Goal: Task Accomplishment & Management: Complete application form

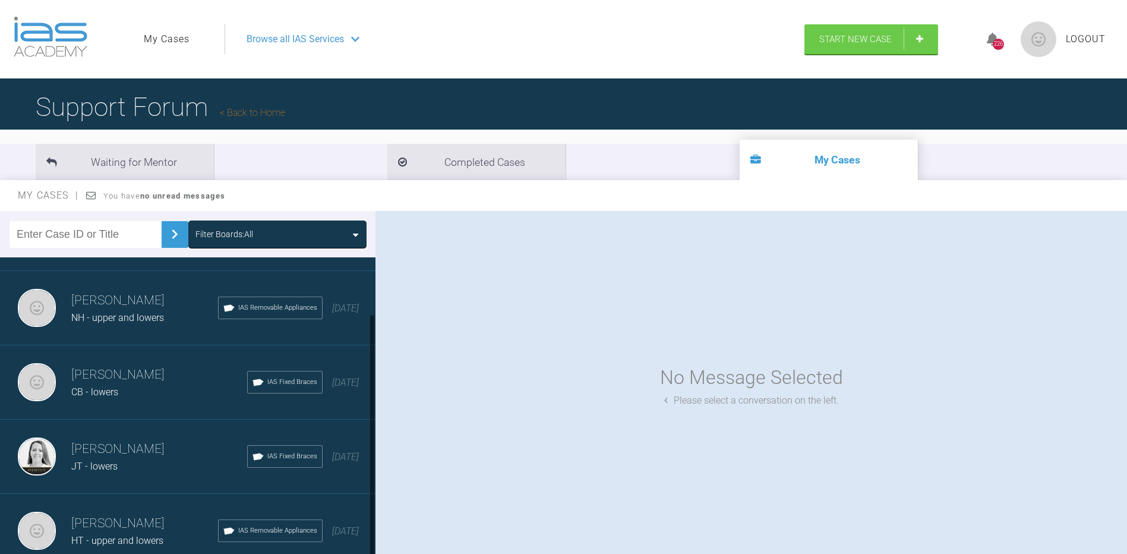
scroll to position [69, 0]
click at [126, 462] on div "JT - lowers" at bounding box center [159, 465] width 176 height 15
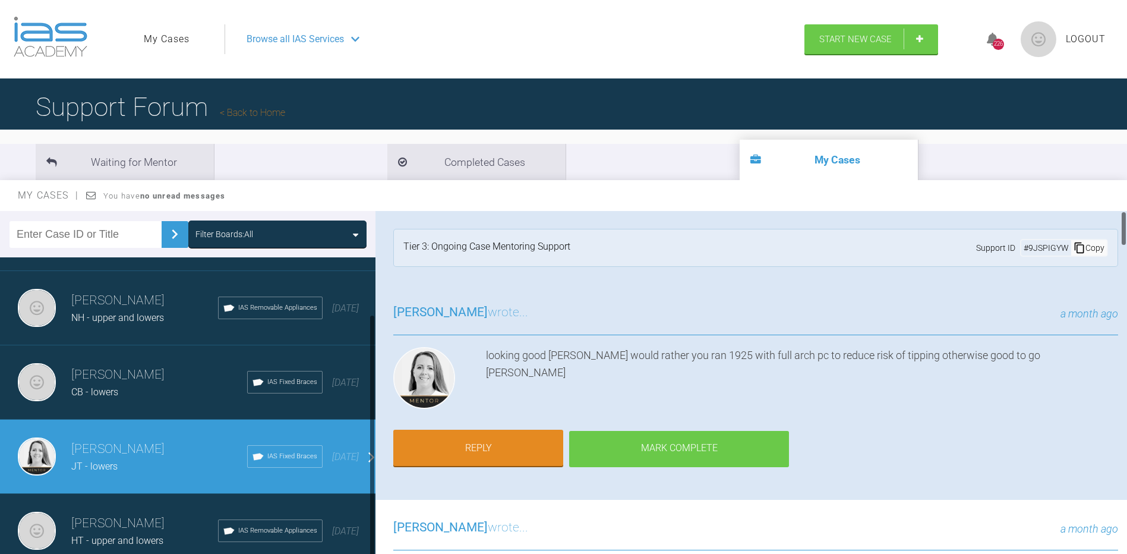
click at [701, 448] on div "Mark Complete" at bounding box center [679, 449] width 220 height 37
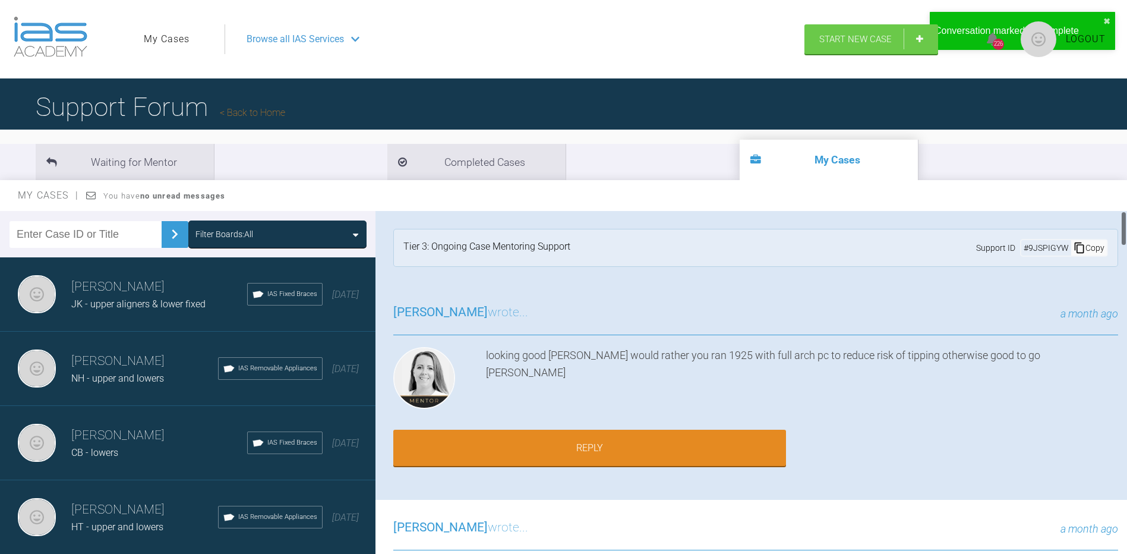
scroll to position [0, 0]
click at [143, 444] on h3 "[PERSON_NAME]" at bounding box center [159, 435] width 176 height 20
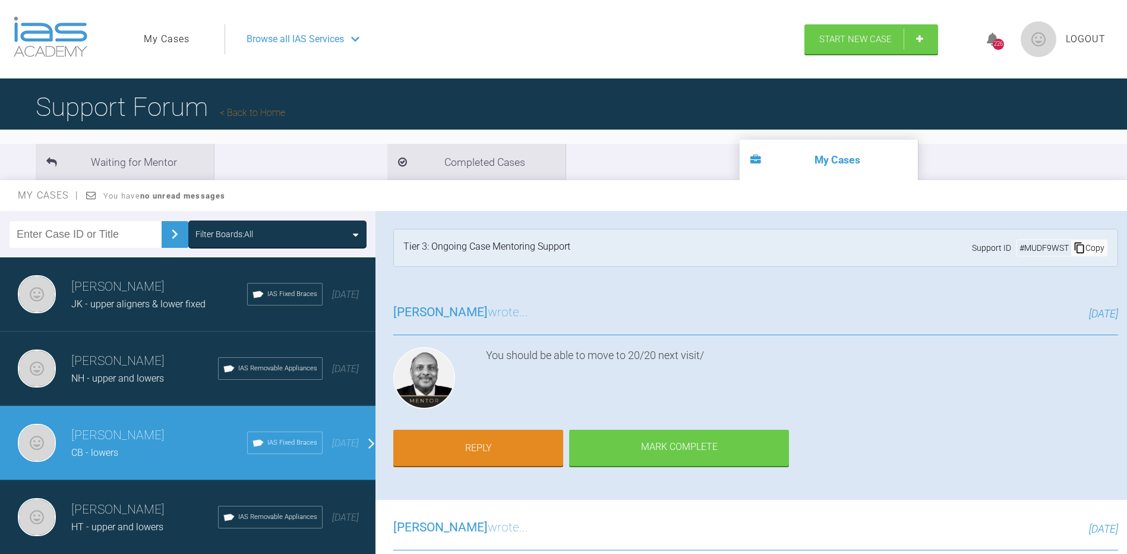
click at [126, 378] on span "NH - upper and lowers" at bounding box center [117, 377] width 93 height 11
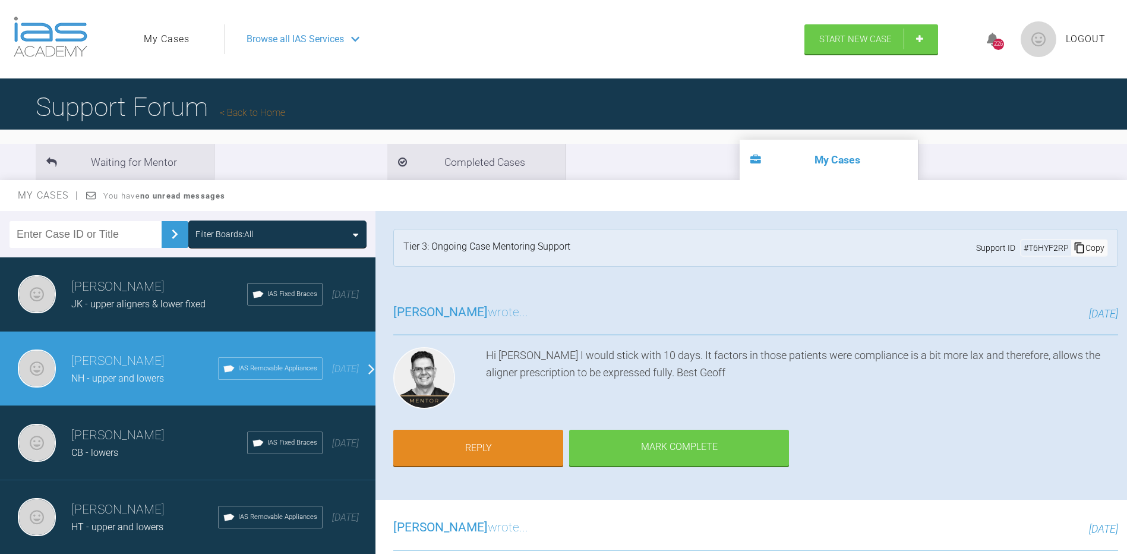
click at [107, 306] on span "JK - upper aligners & lower fixed" at bounding box center [138, 303] width 134 height 11
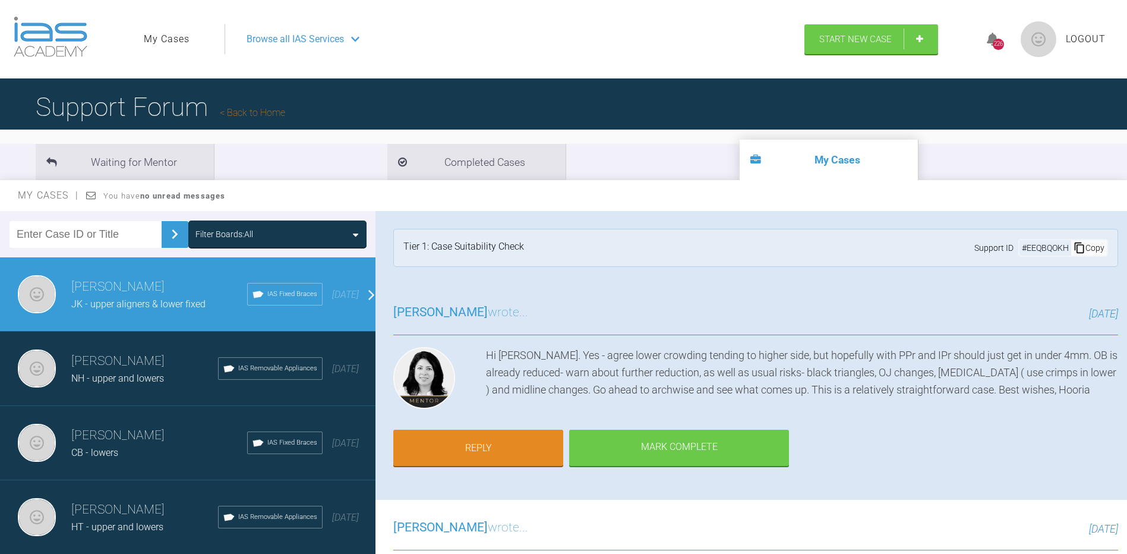
click at [312, 40] on span "Browse all IAS Services" at bounding box center [294, 38] width 97 height 15
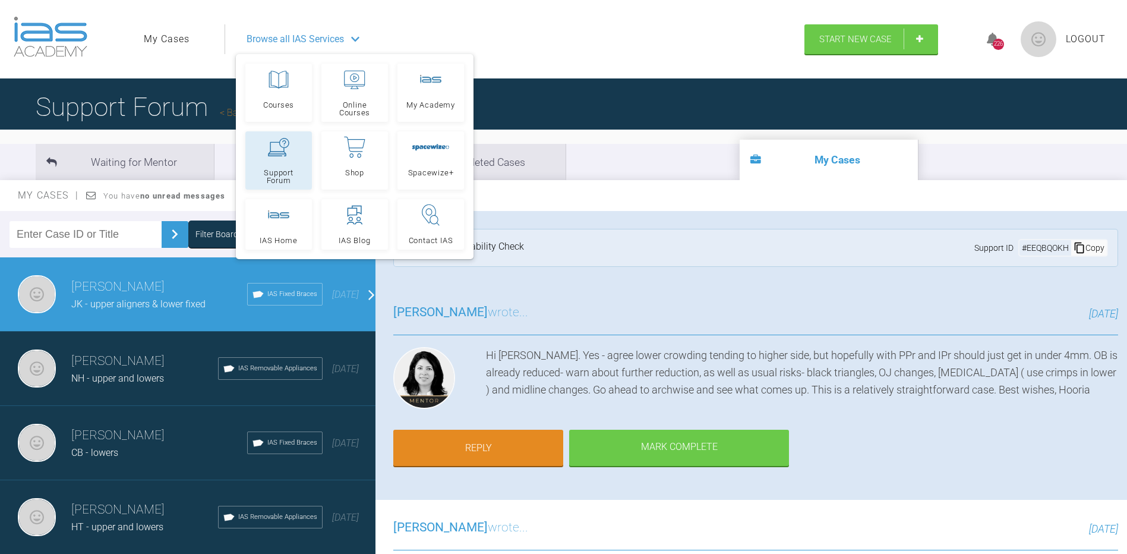
click at [269, 158] on link "Support Forum" at bounding box center [278, 160] width 67 height 58
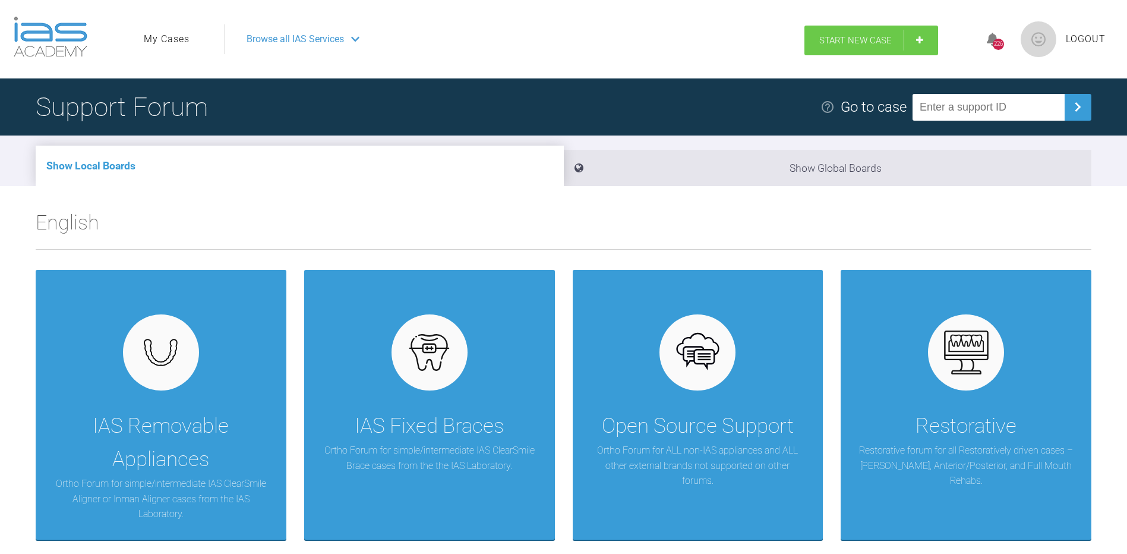
click at [846, 43] on span "Start New Case" at bounding box center [855, 40] width 72 height 11
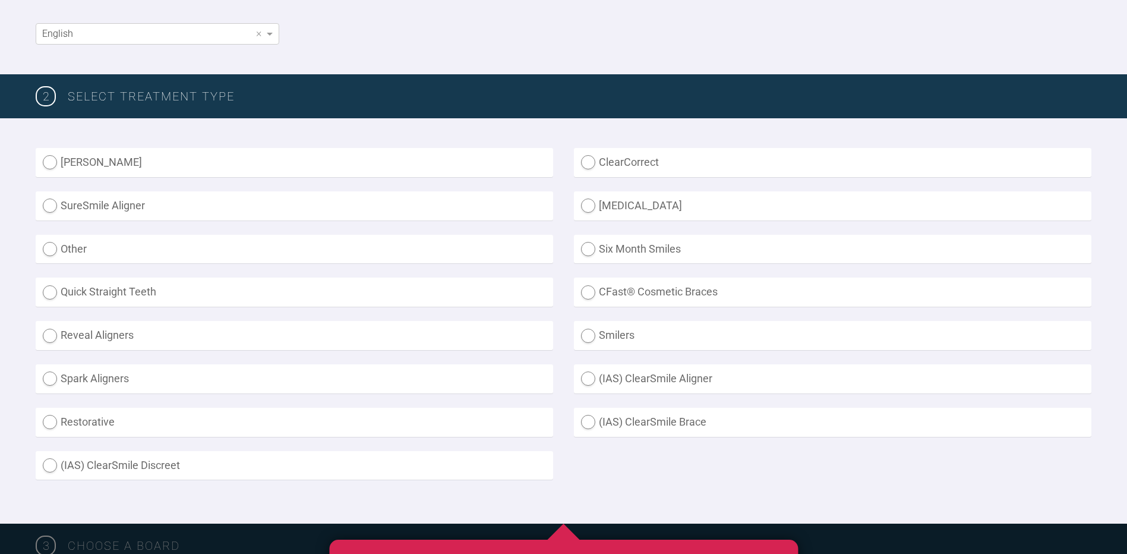
scroll to position [238, 0]
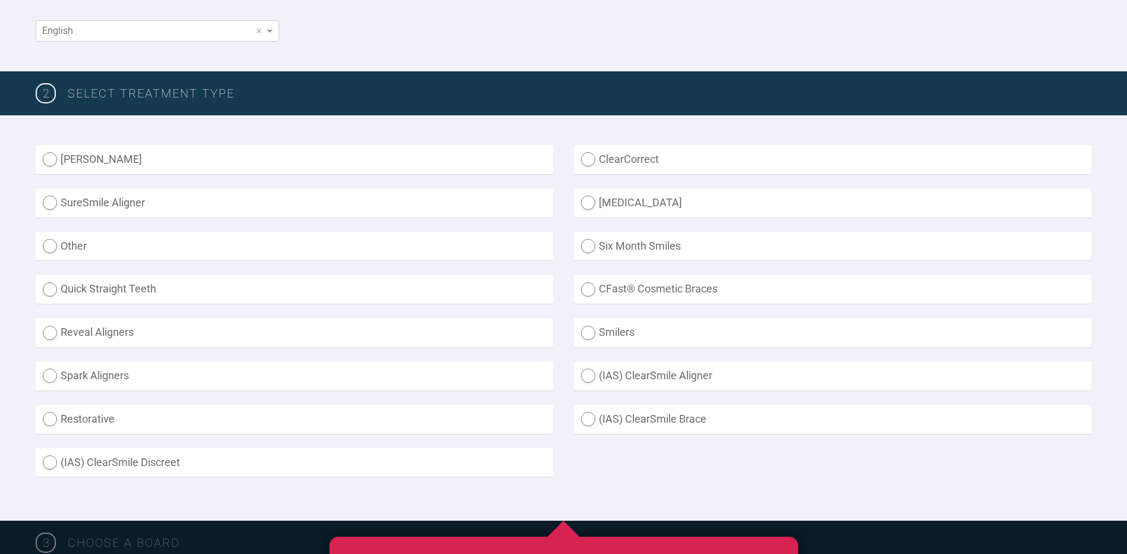
click at [675, 381] on label "(IAS) ClearSmile Aligner" at bounding box center [832, 375] width 517 height 29
radio Aligner "true"
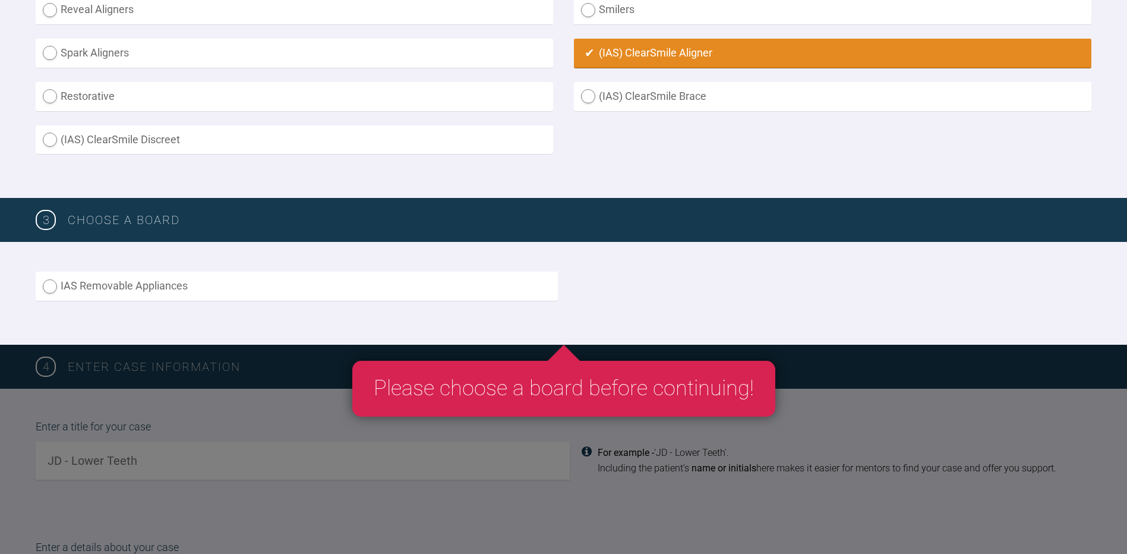
scroll to position [594, 0]
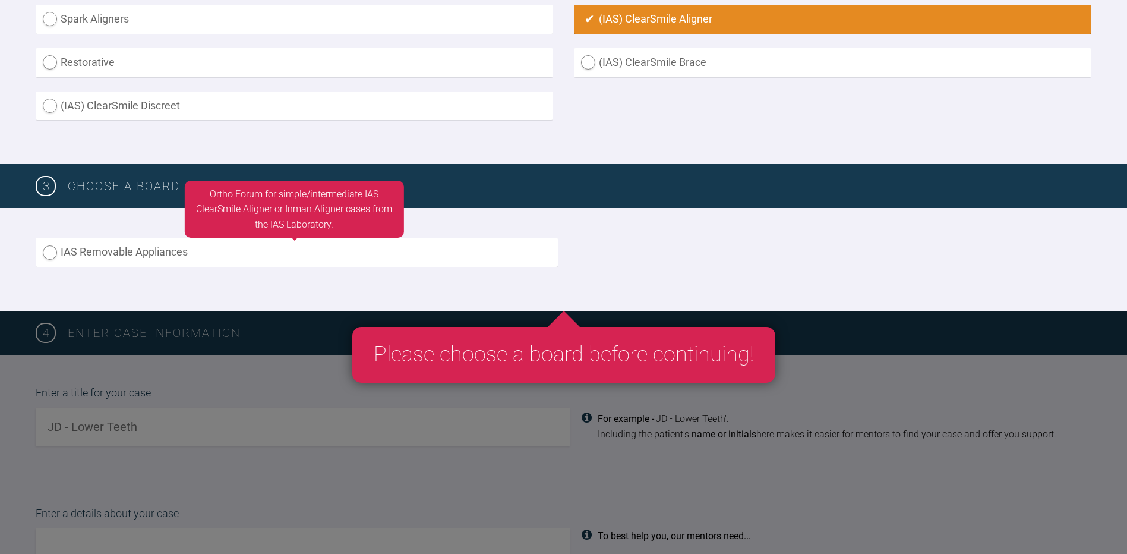
click at [157, 248] on label "IAS Removable Appliances" at bounding box center [297, 252] width 522 height 29
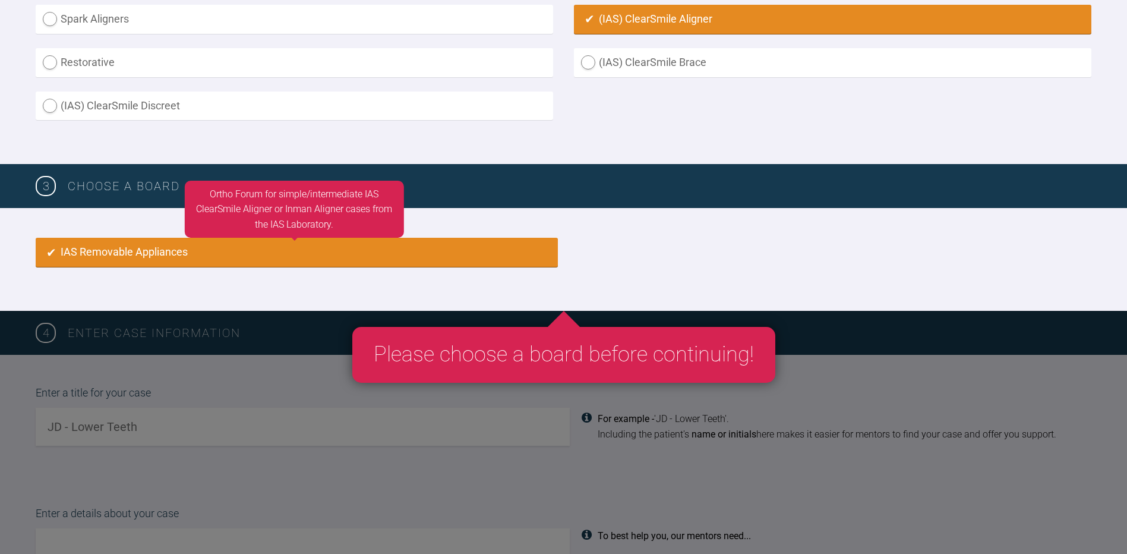
radio input "true"
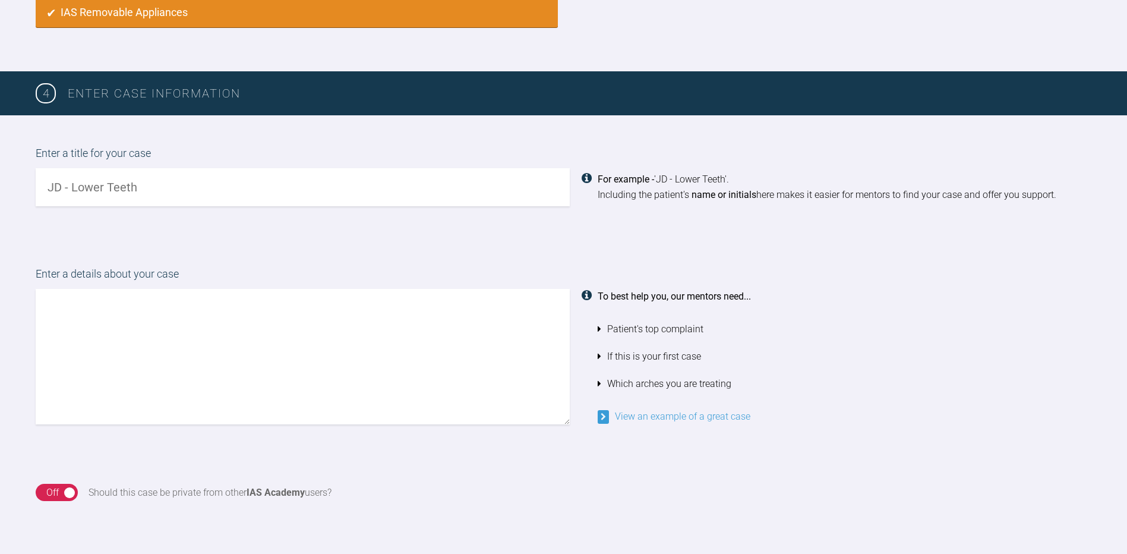
click at [117, 198] on input "text" at bounding box center [303, 187] width 534 height 38
type input "JW - upper and lowers"
click at [77, 299] on textarea at bounding box center [303, 356] width 534 height 135
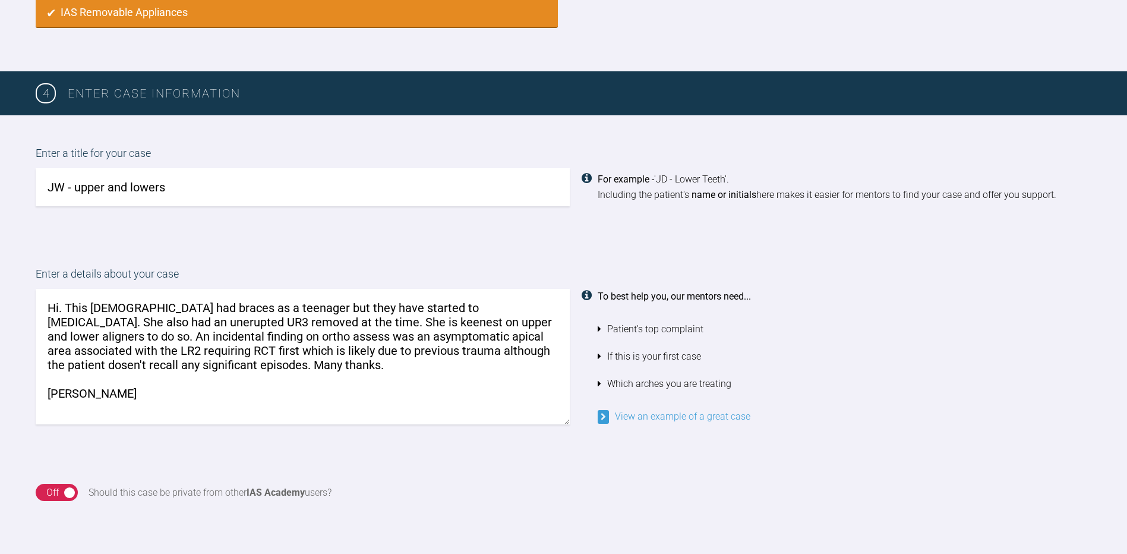
click at [482, 350] on textarea "Hi. This lady had braces as a teenager but they have started to relapse. She al…" at bounding box center [303, 356] width 534 height 135
click at [246, 369] on textarea "Hi. This lady had braces as a teenager but they have started to relapse. She al…" at bounding box center [303, 356] width 534 height 135
drag, startPoint x: 469, startPoint y: 351, endPoint x: 408, endPoint y: 401, distance: 78.5
click at [408, 401] on textarea "Hi. This lady had braces as a teenager but they have started to relapse. She al…" at bounding box center [303, 356] width 534 height 135
click at [469, 350] on textarea "Hi. This lady had braces as a teenager but they have started to relapse. She al…" at bounding box center [303, 356] width 534 height 135
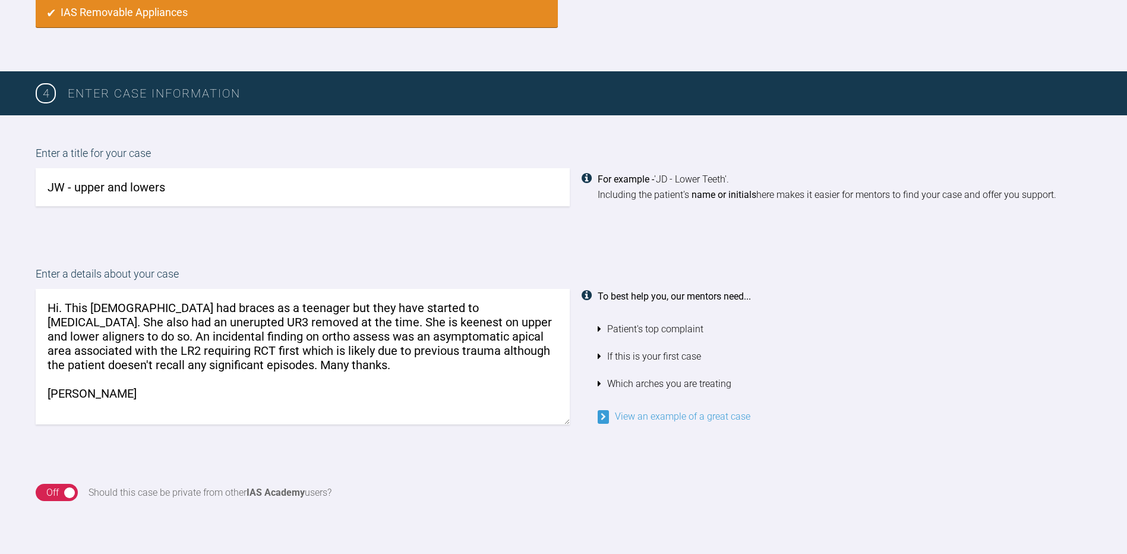
click at [336, 379] on textarea "Hi. This lady had braces as a teenager but they have started to relapse. She al…" at bounding box center [303, 356] width 534 height 135
click at [487, 353] on textarea "Hi. This lady had braces as a teenager but they have started to relapse. She al…" at bounding box center [303, 356] width 534 height 135
click at [399, 388] on textarea "Hi. This lady had braces as a teenager but they have started to relapse. She al…" at bounding box center [303, 356] width 534 height 135
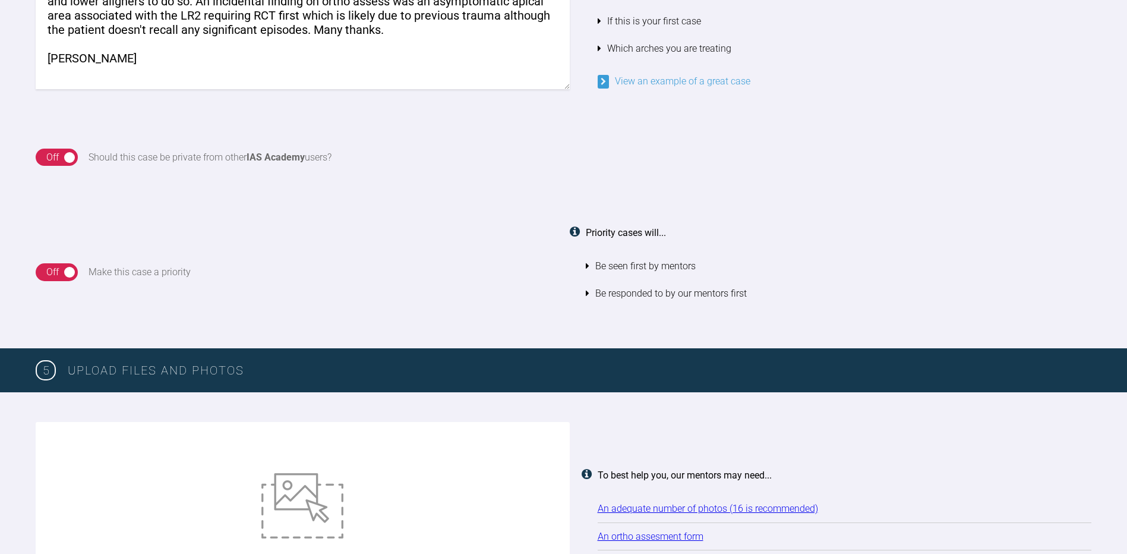
scroll to position [1190, 0]
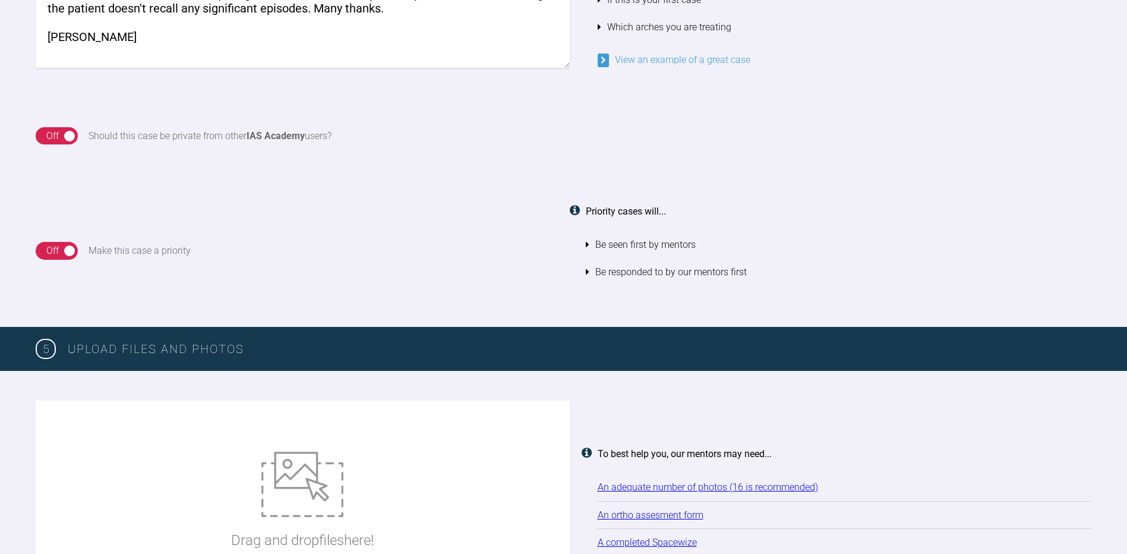
type textarea "Hi. This lady had braces as a teenager but they have started to relapse. She al…"
click at [295, 488] on img at bounding box center [302, 483] width 82 height 65
type input "C:\fakepath\IMG_6059.JPG"
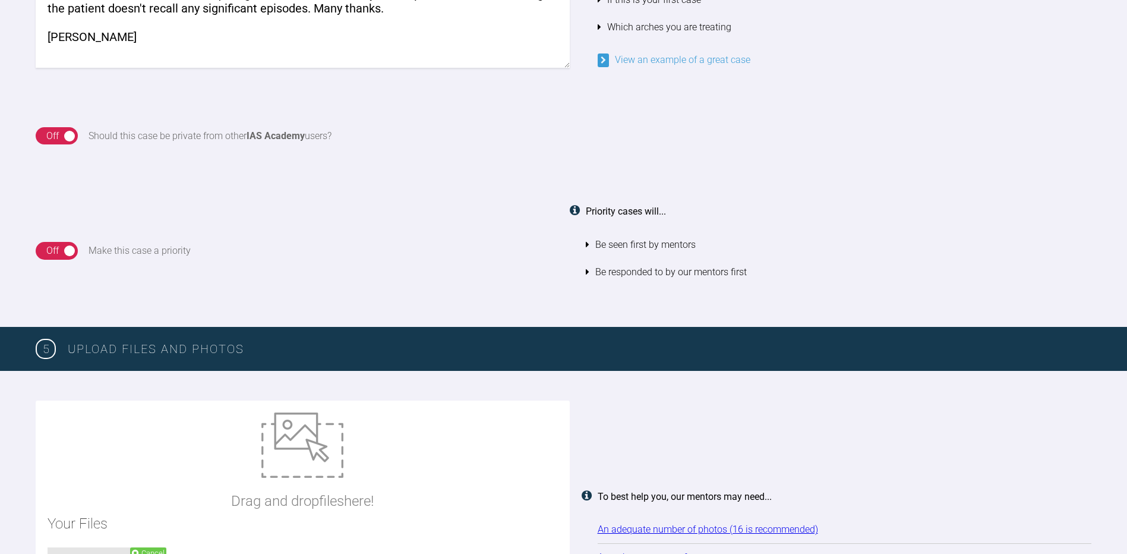
click at [323, 486] on div "Drag and drop files here!" at bounding box center [302, 462] width 143 height 100
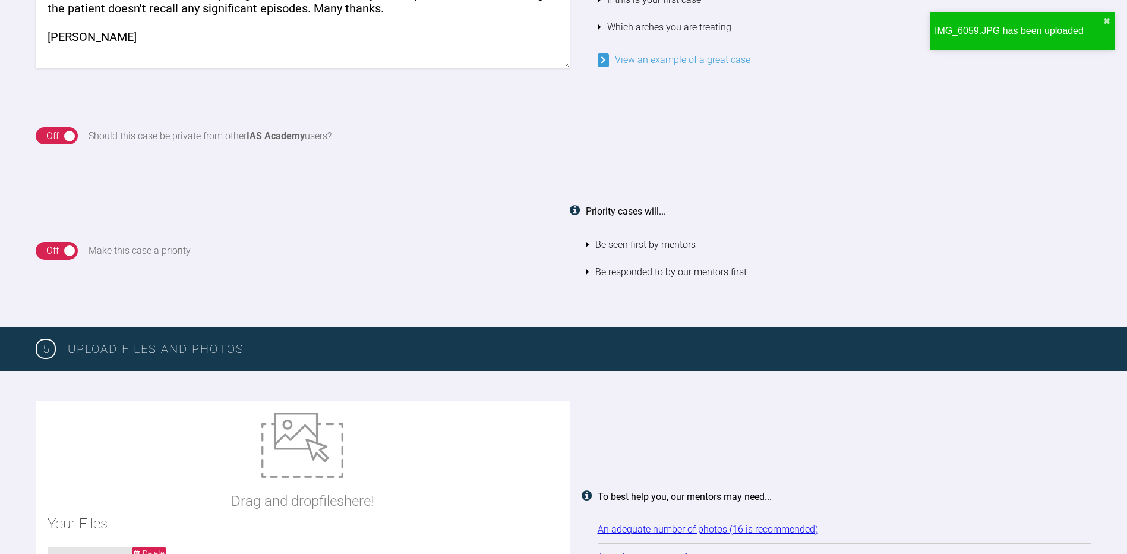
type input "C:\fakepath\IMG_6060.JPG"
click at [299, 435] on img at bounding box center [302, 444] width 82 height 65
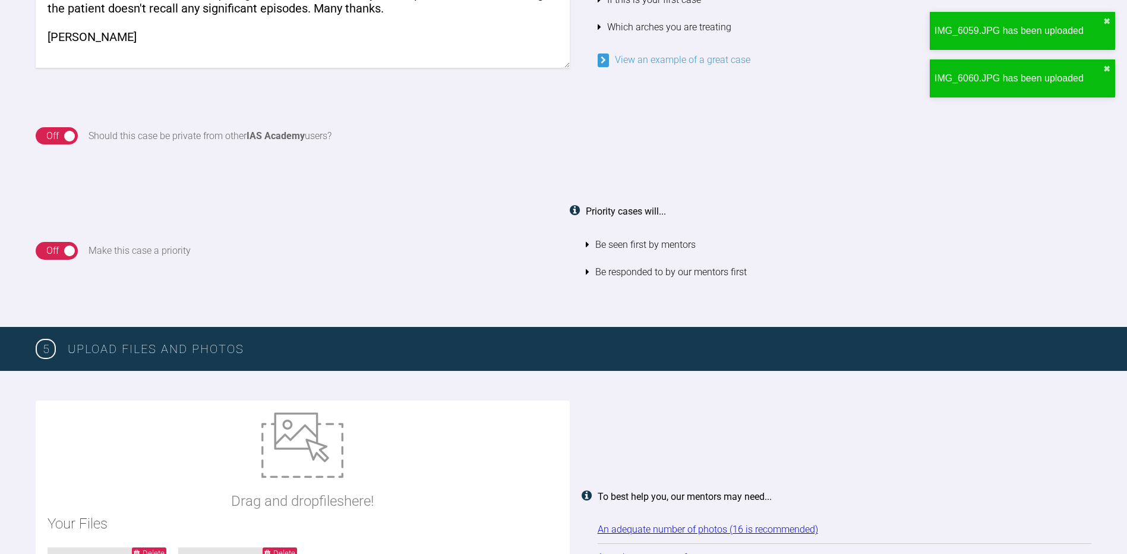
type input "C:\fakepath\IMG_6061.JPG"
click at [306, 442] on img at bounding box center [302, 444] width 82 height 65
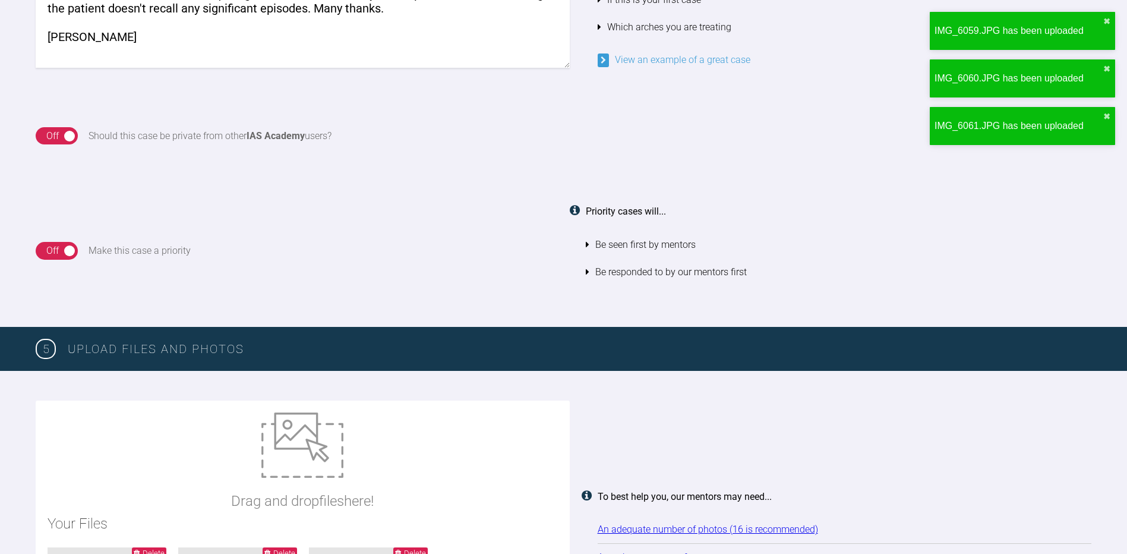
type input "C:\fakepath\IMG_6063.JPG"
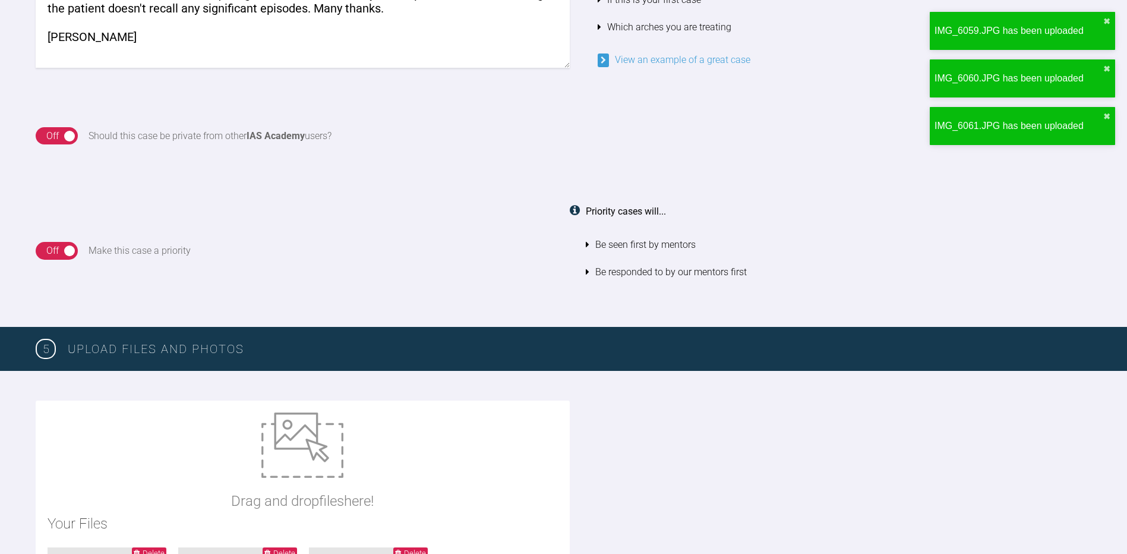
click at [316, 429] on img at bounding box center [302, 444] width 82 height 65
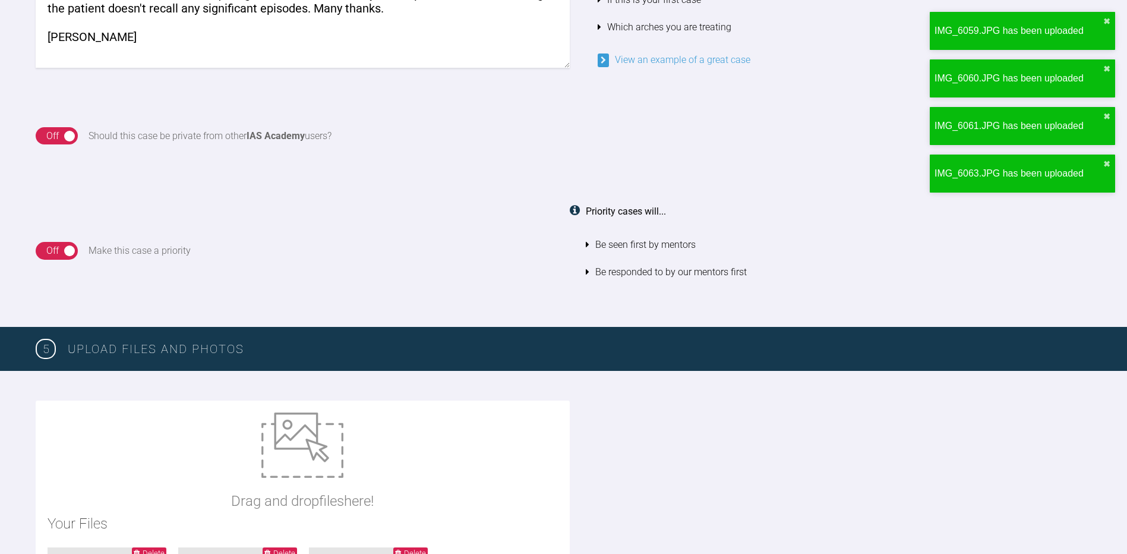
type input "C:\fakepath\IMG_6047.JPG"
click at [289, 459] on img at bounding box center [302, 444] width 82 height 65
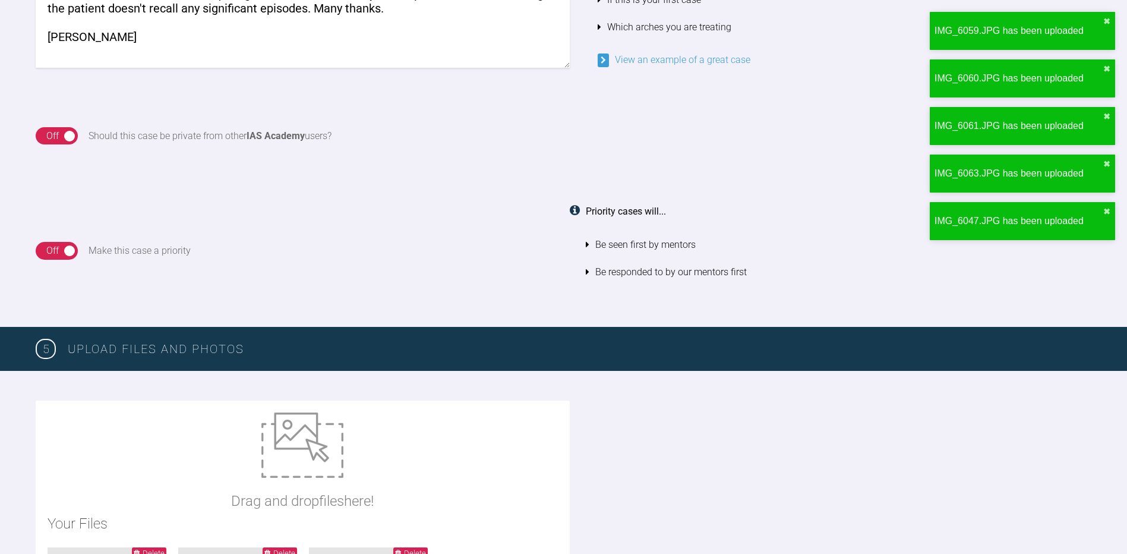
type input "C:\fakepath\IMG_6048.JPG"
click at [312, 442] on img at bounding box center [302, 444] width 82 height 65
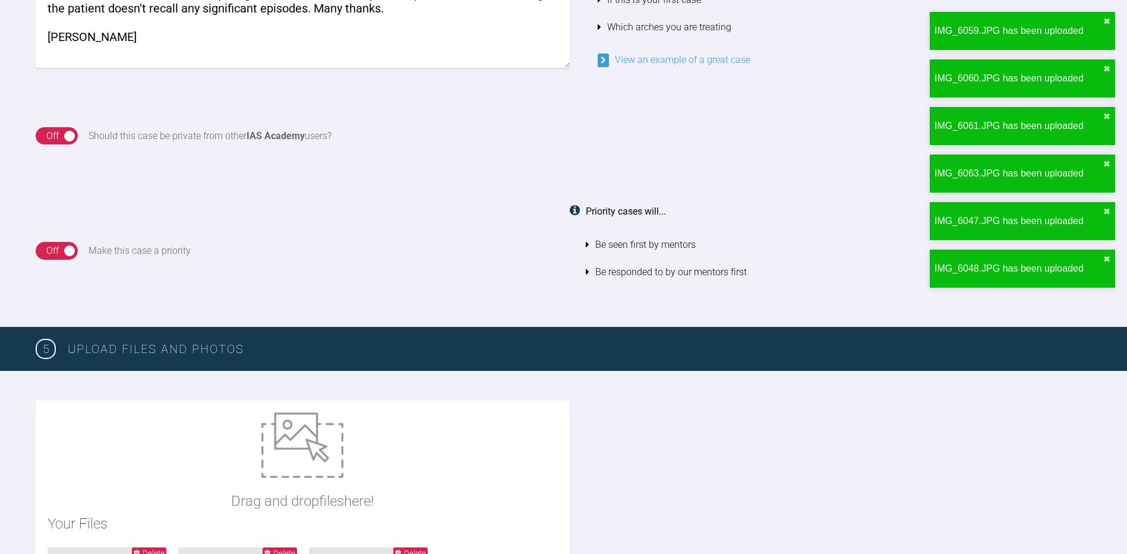
type input "C:\fakepath\IMG_6049.JPG"
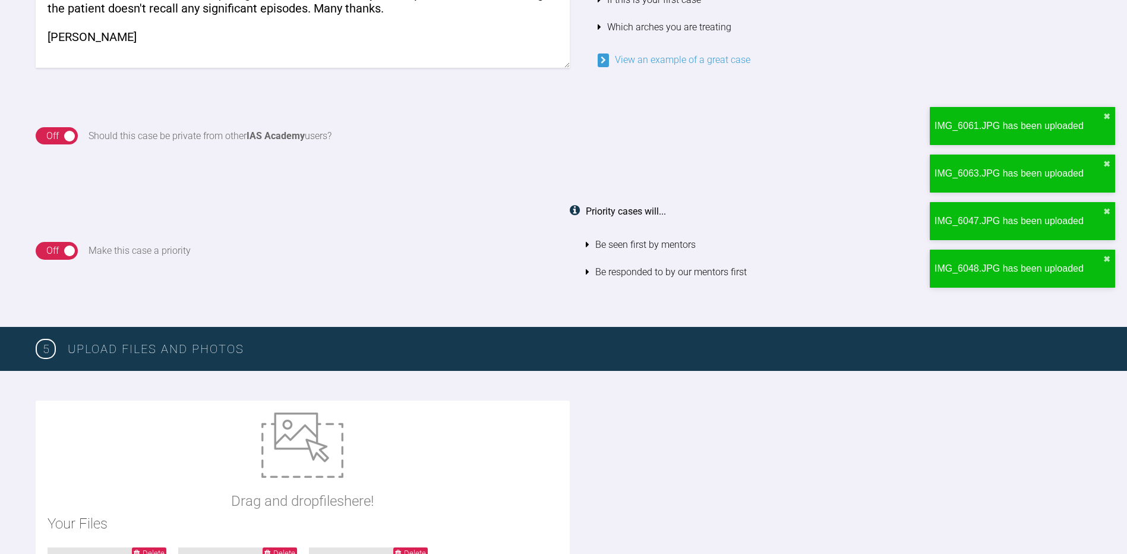
click at [329, 430] on img at bounding box center [302, 444] width 82 height 65
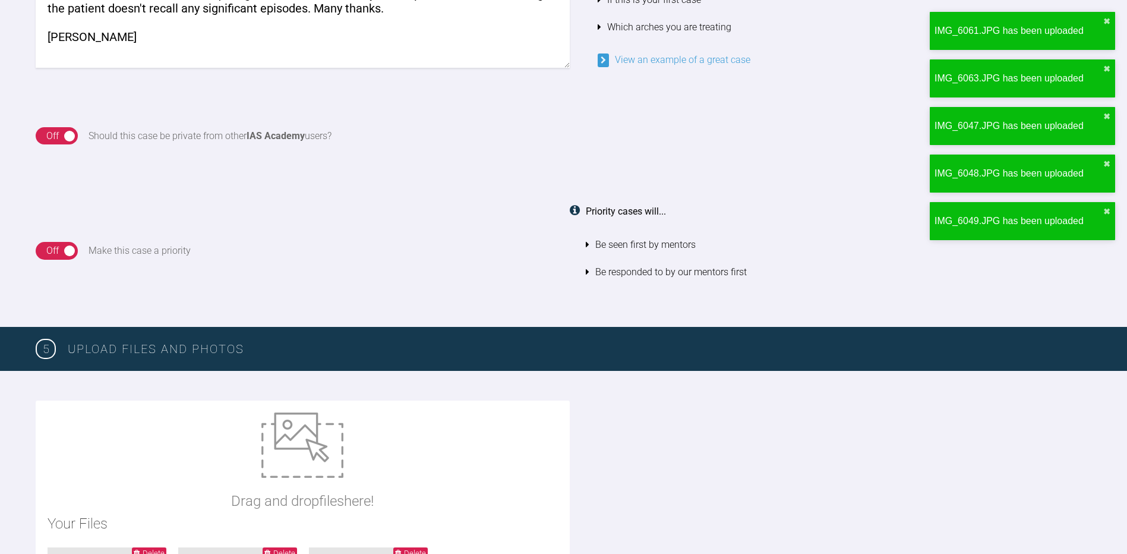
type input "C:\fakepath\IMG_6049.JPG"
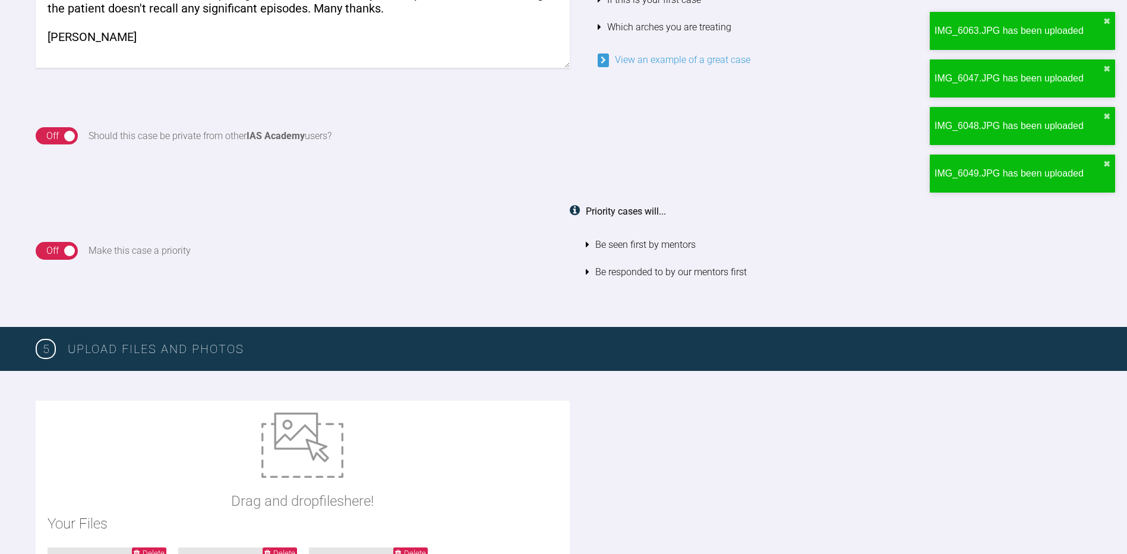
click at [295, 452] on img at bounding box center [302, 444] width 82 height 65
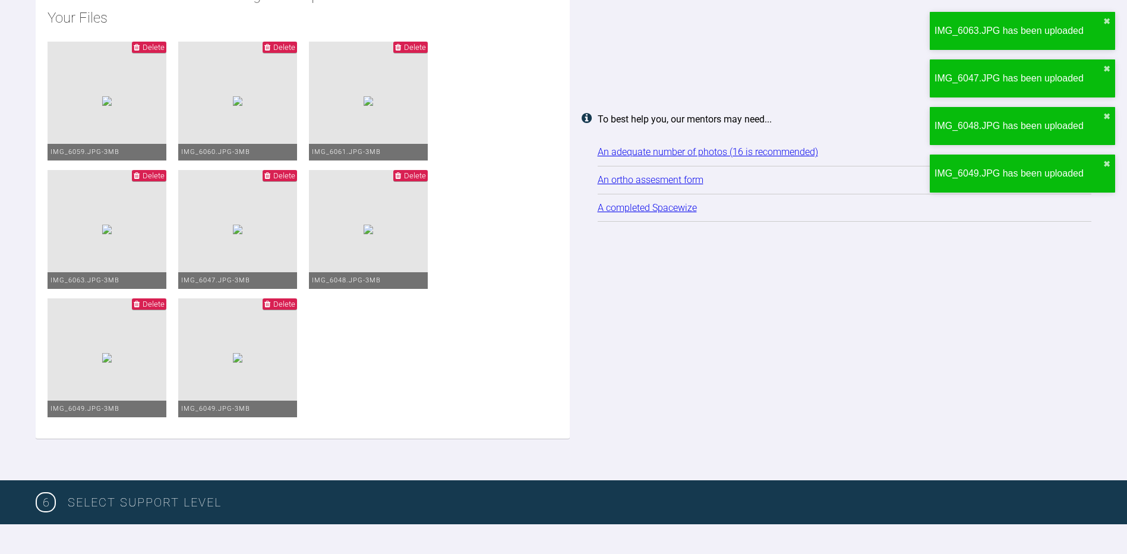
scroll to position [1724, 0]
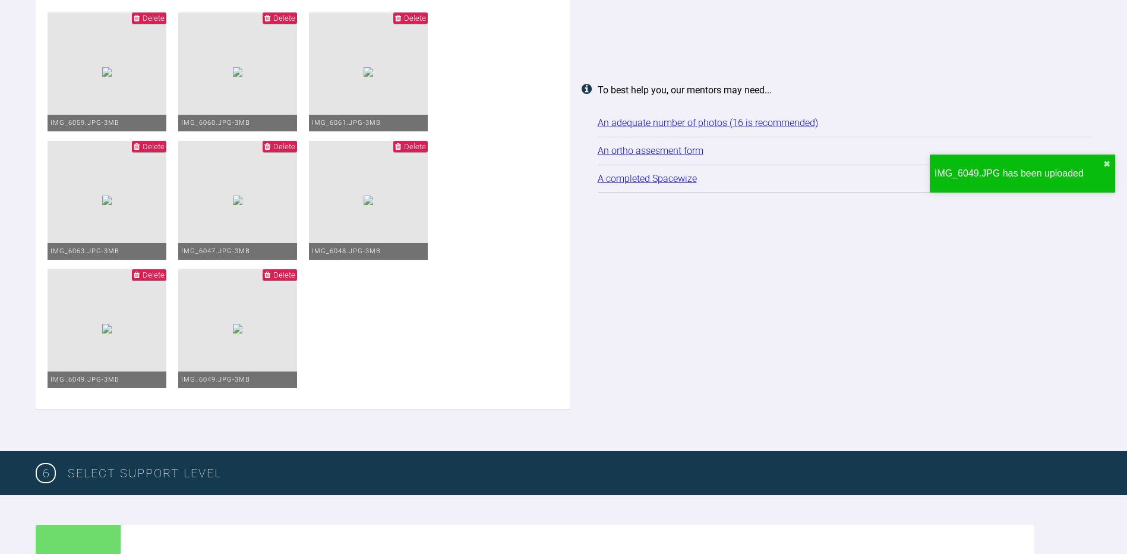
click at [295, 279] on span "Delete" at bounding box center [284, 274] width 22 height 9
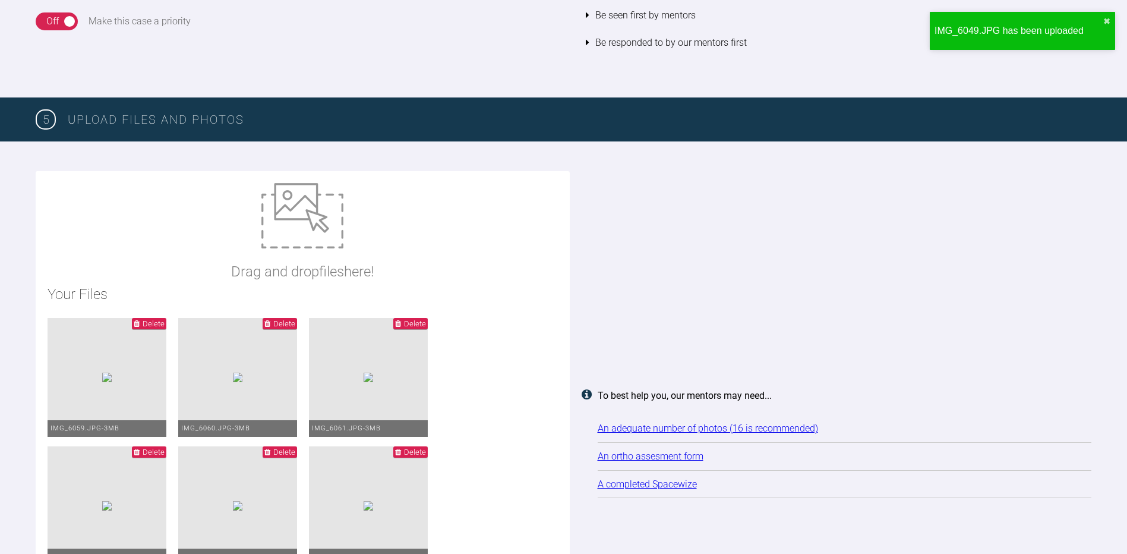
scroll to position [1368, 0]
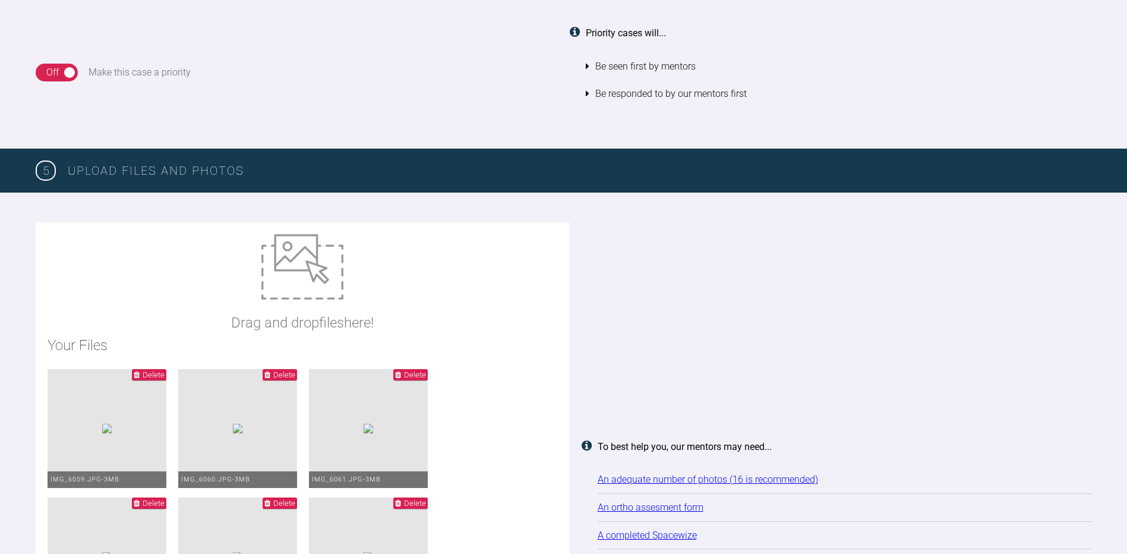
click at [292, 295] on img at bounding box center [302, 266] width 82 height 65
type input "C:\fakepath\IMG_6050.JPG"
click at [308, 272] on img at bounding box center [302, 266] width 82 height 65
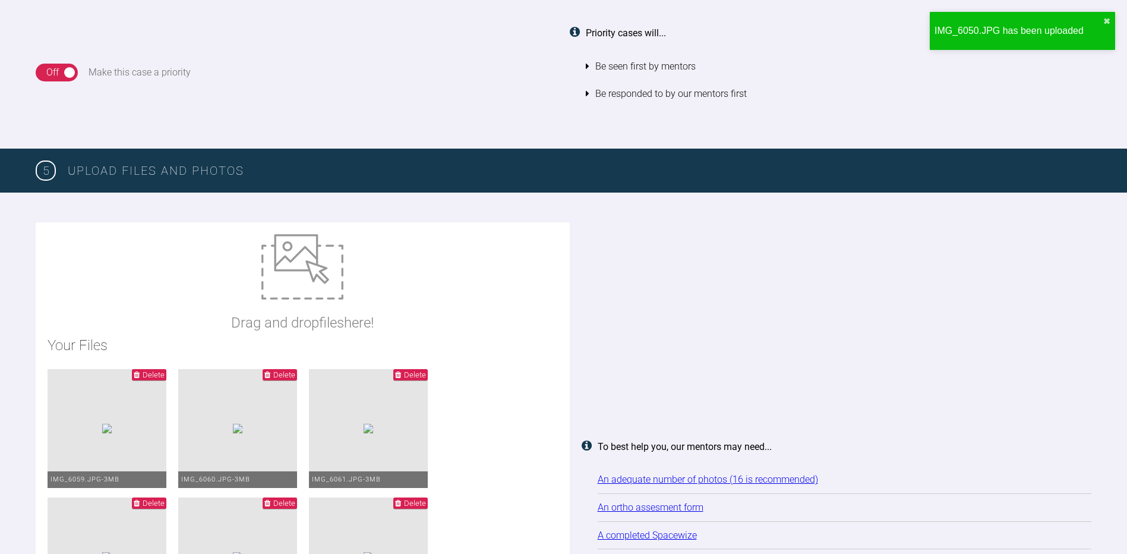
type input "C:\fakepath\IMG_6051.JPG"
click at [303, 275] on img at bounding box center [302, 266] width 82 height 65
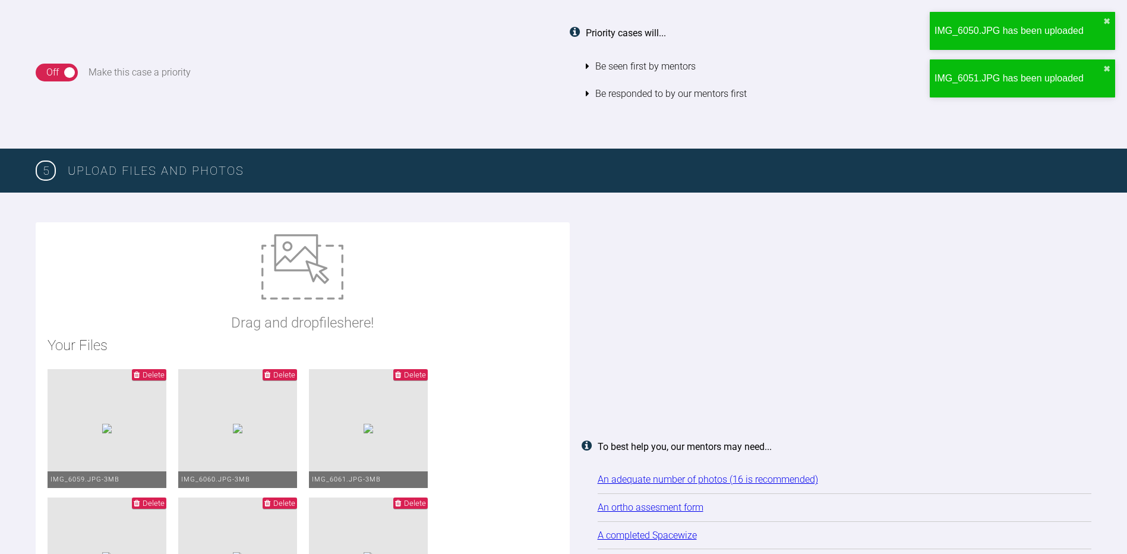
type input "C:\fakepath\IMG_6052.JPG"
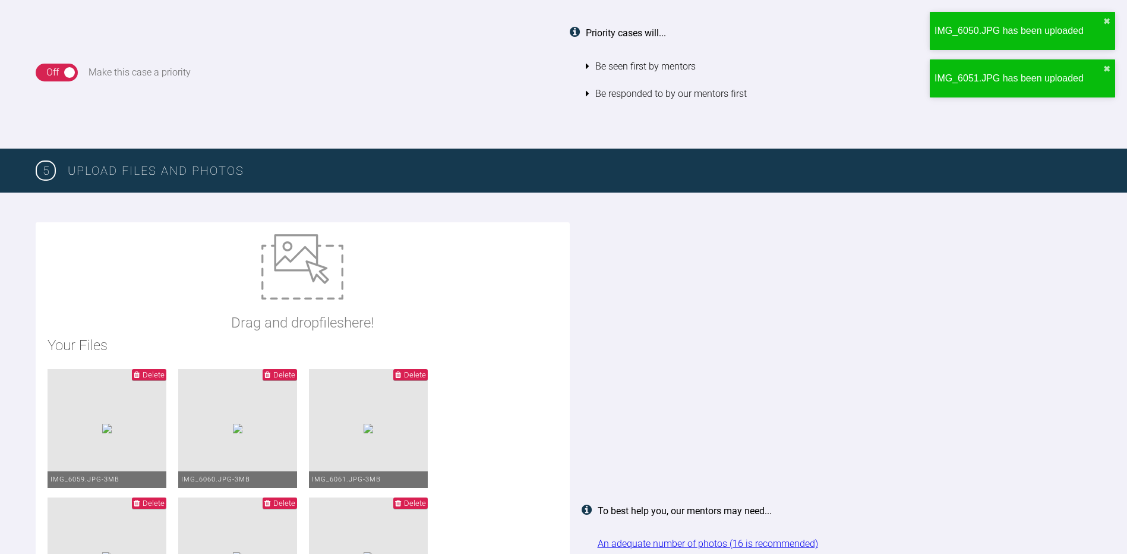
click at [313, 268] on img at bounding box center [302, 266] width 82 height 65
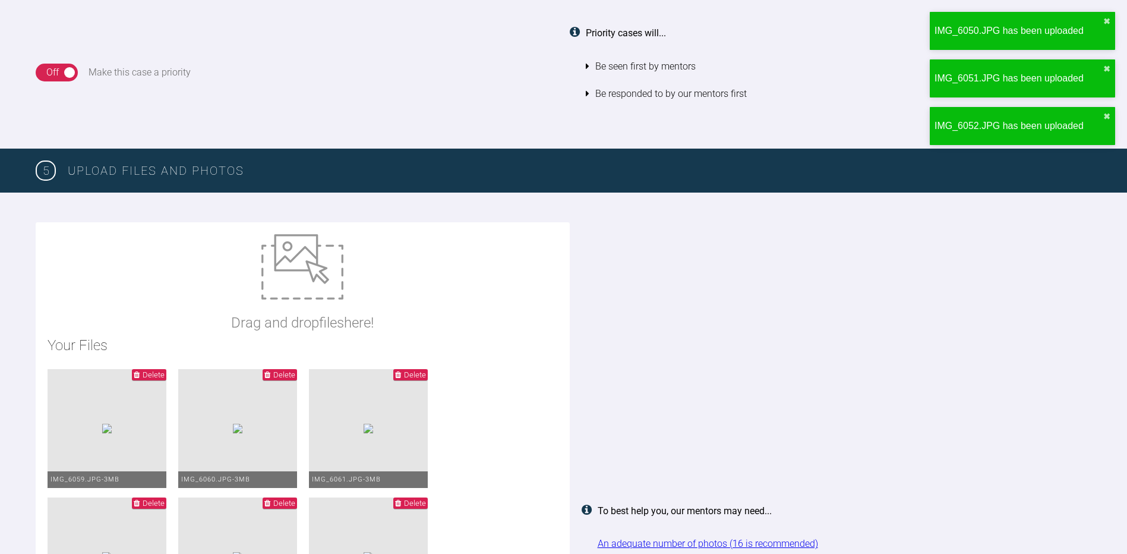
type input "C:\fakepath\IMG_6053.JPG"
click at [318, 292] on img at bounding box center [302, 266] width 82 height 65
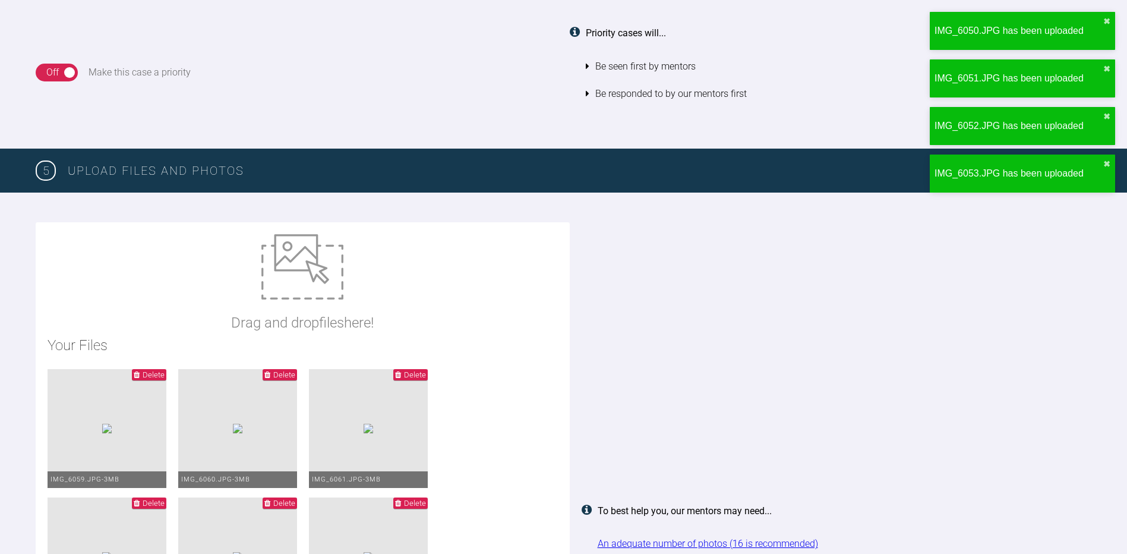
type input "C:\fakepath\IMG_6054.JPG"
click at [320, 292] on img at bounding box center [302, 266] width 82 height 65
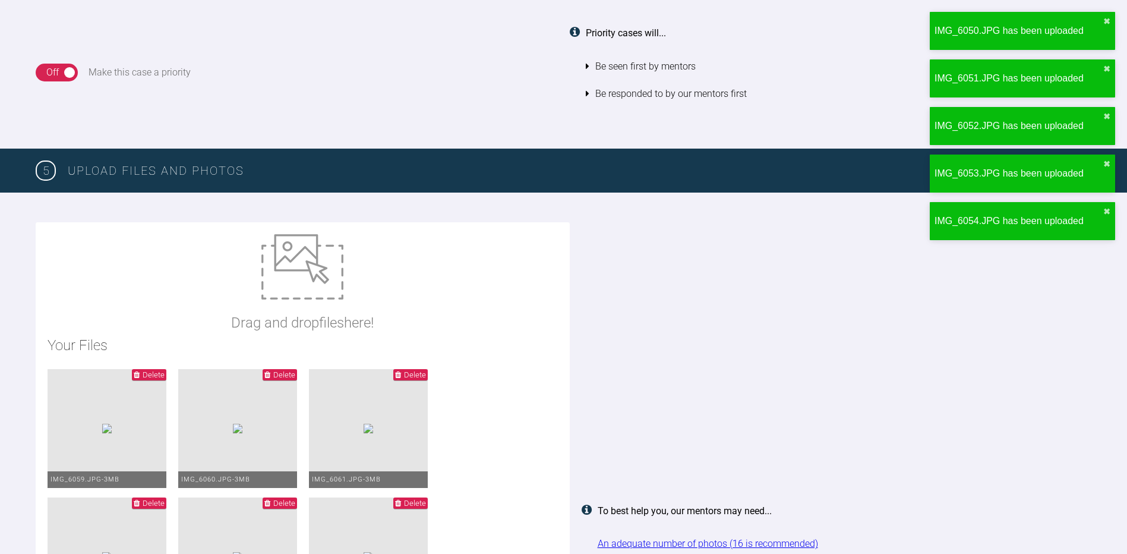
type input "C:\fakepath\IMG_6055.JPG"
click at [327, 293] on img at bounding box center [302, 266] width 82 height 65
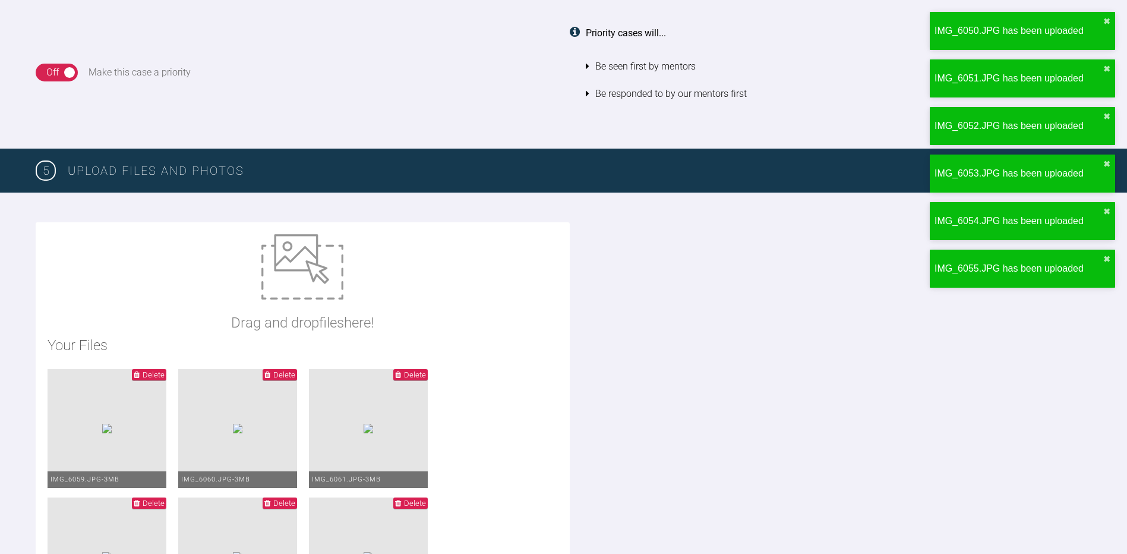
type input "C:\fakepath\IMG_6056.JPG"
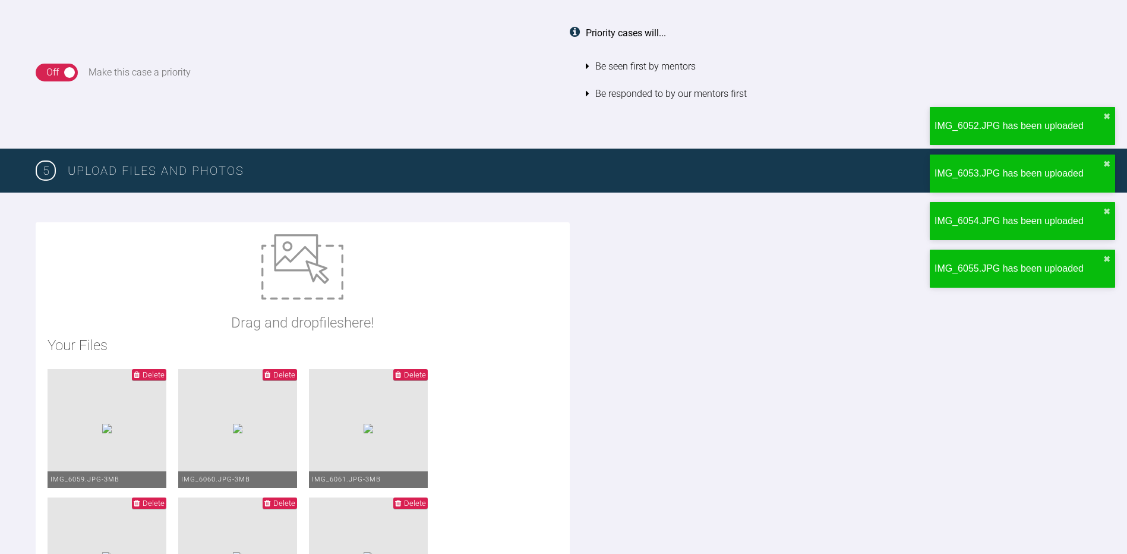
click at [328, 282] on img at bounding box center [302, 266] width 82 height 65
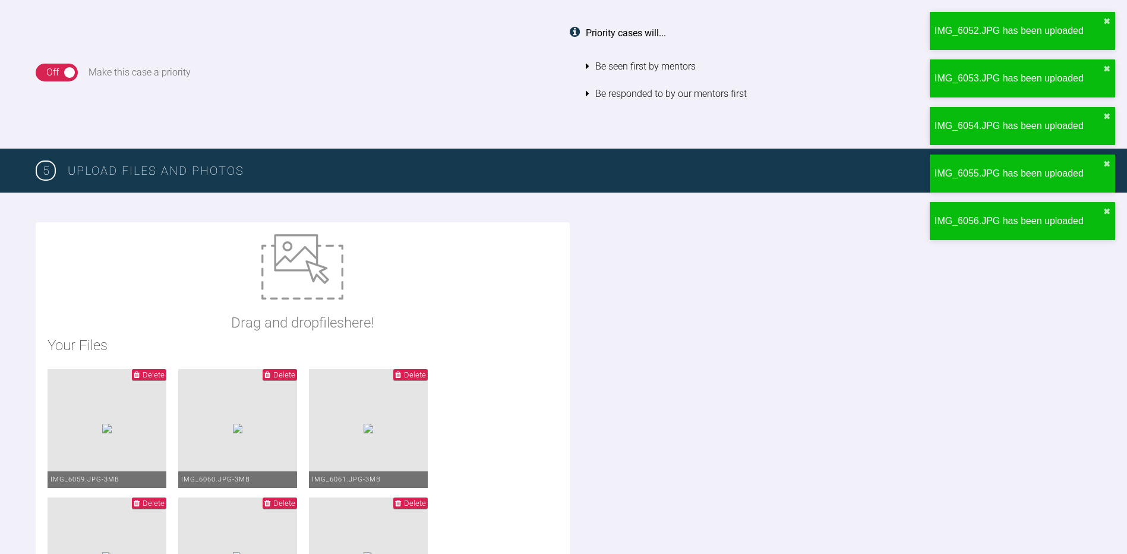
type input "C:\fakepath\IMG_6057.JPG"
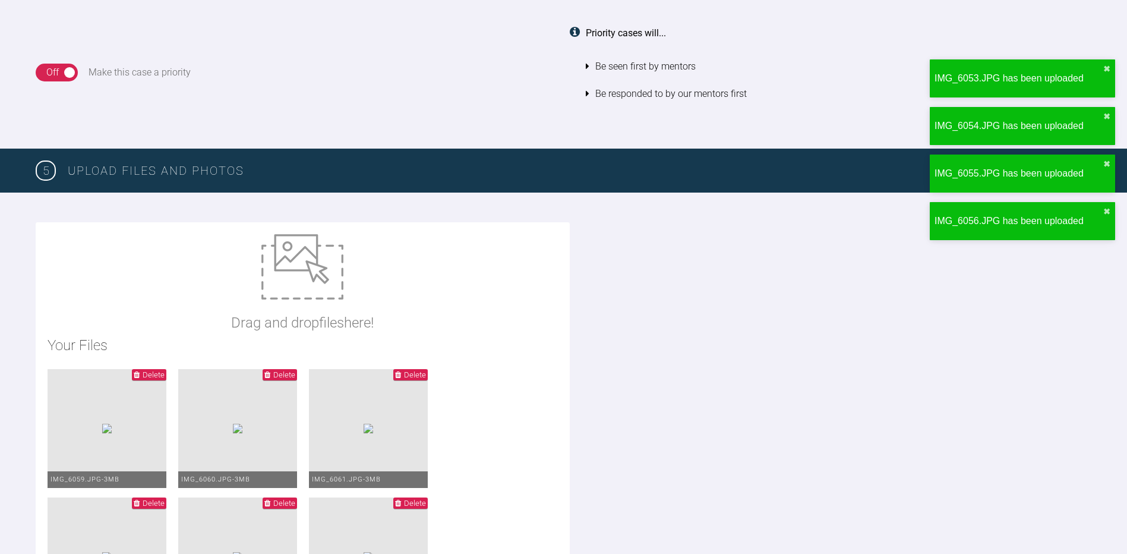
click at [316, 302] on div "Drag and drop files here!" at bounding box center [302, 284] width 143 height 100
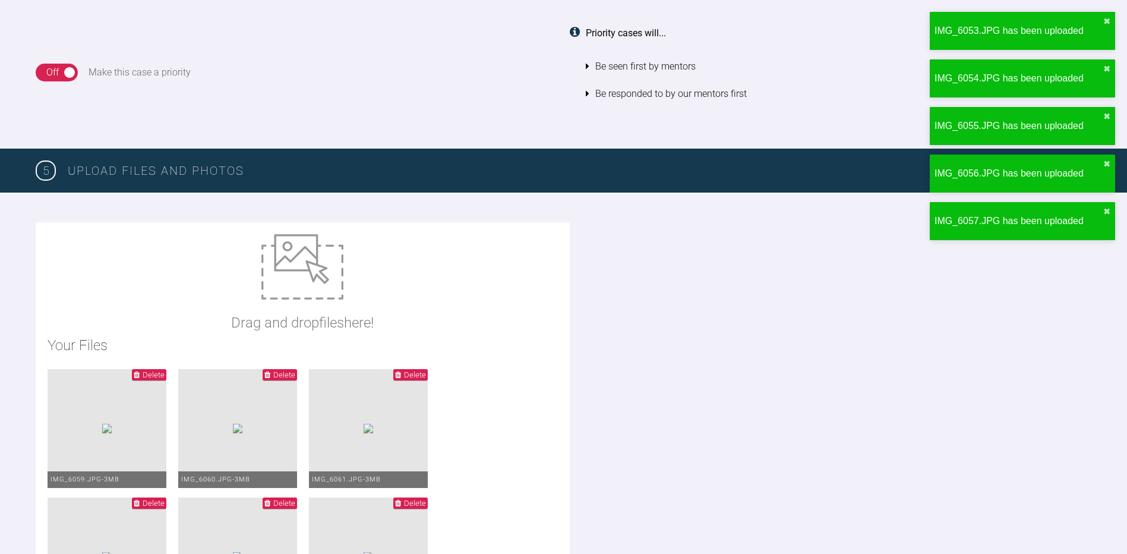
type input "C:\fakepath\IMG_6058.JPG"
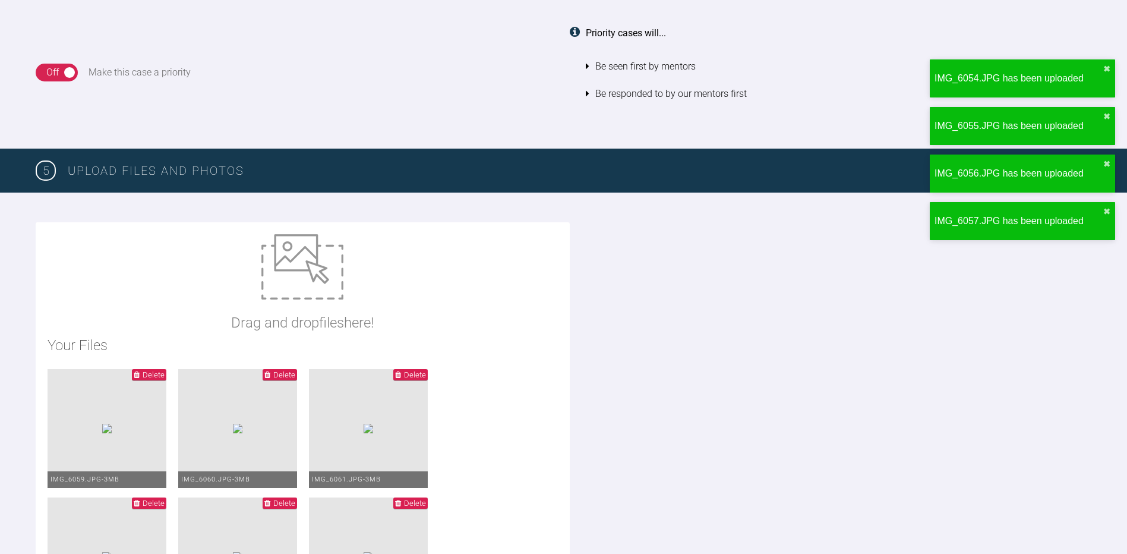
click at [312, 290] on img at bounding box center [302, 266] width 82 height 65
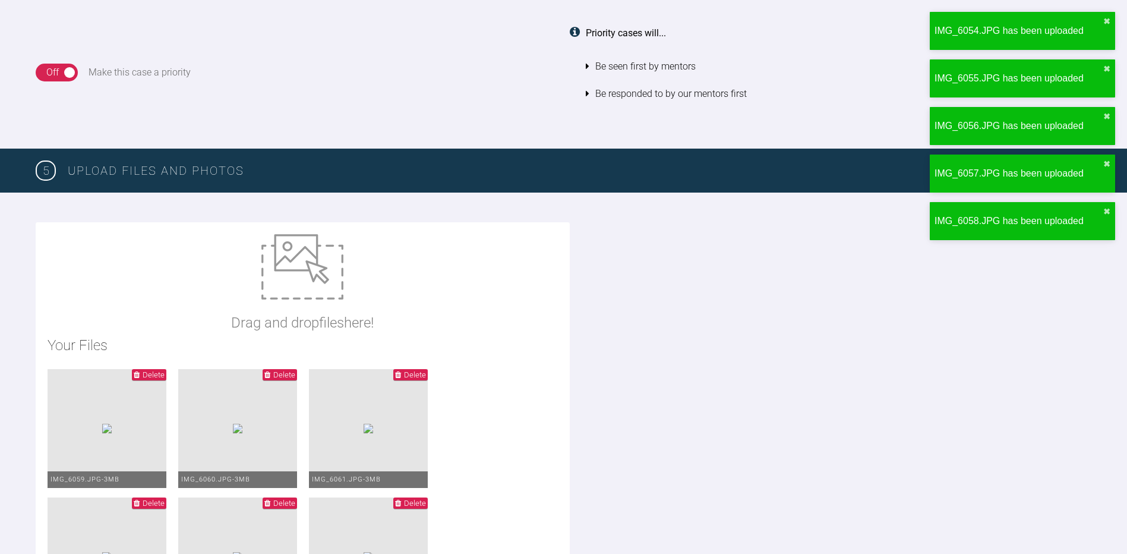
type input "C:\fakepath\2025-09-24 - Spacewize capture (1).png"
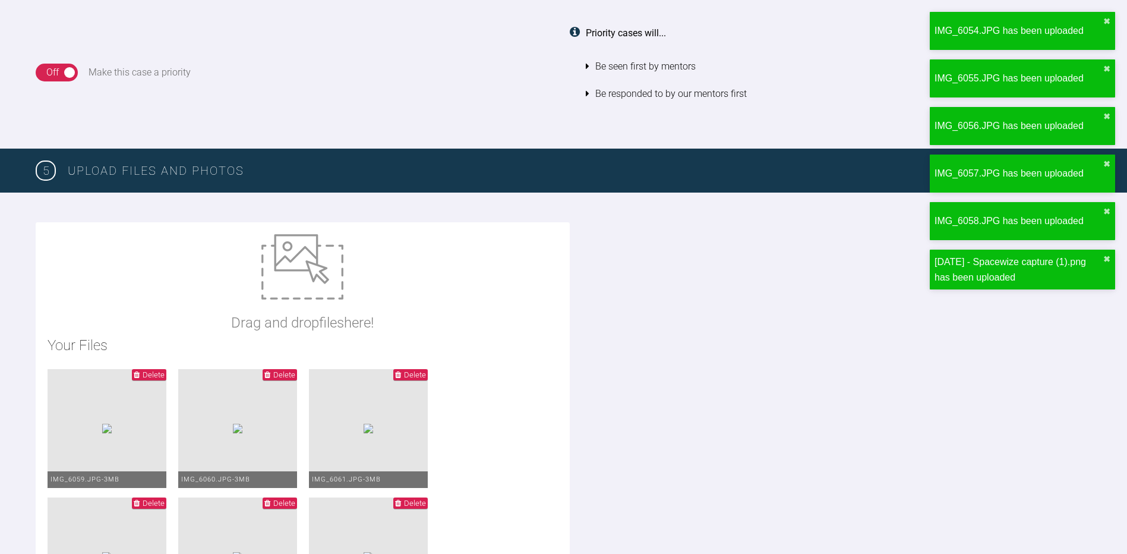
click at [306, 265] on img at bounding box center [302, 266] width 82 height 65
type input "C:\fakepath\2025-09-24 - Spacewize capture.png"
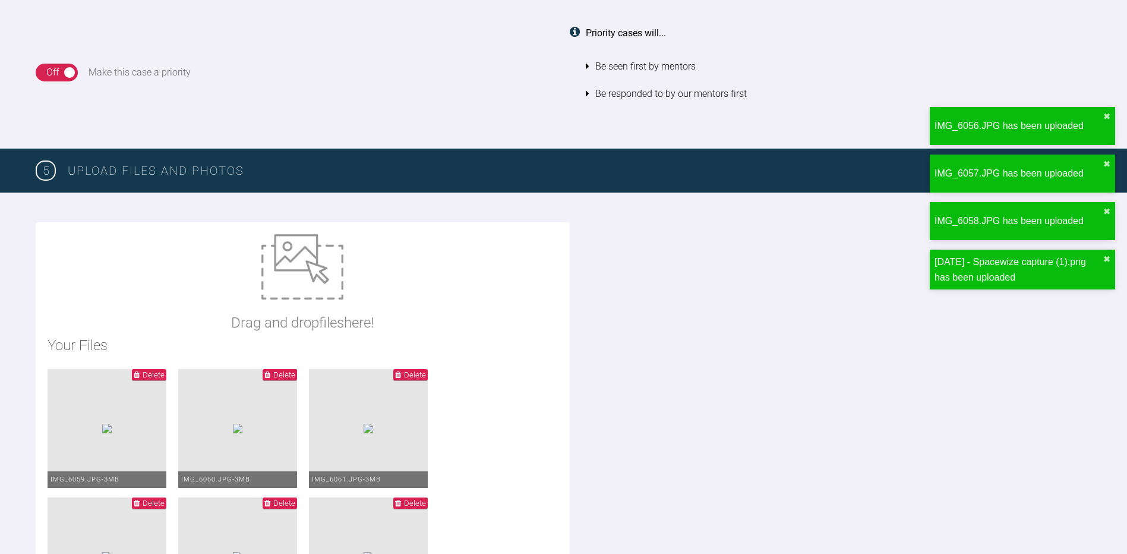
click at [305, 270] on img at bounding box center [302, 266] width 82 height 65
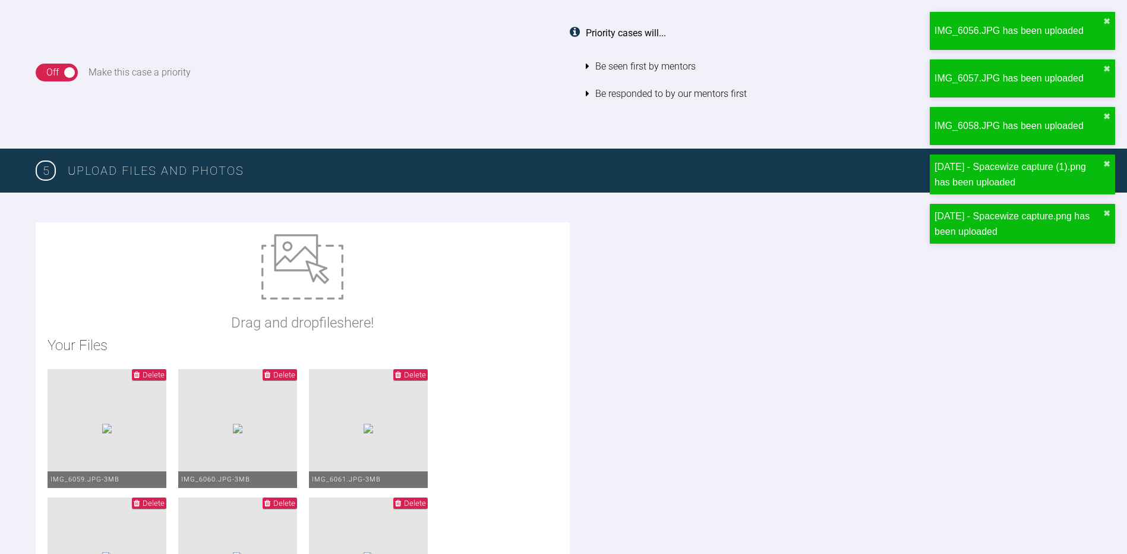
type input "C:\fakepath\ortho assessment 2025.09.24 12-52-41-840.pdf"
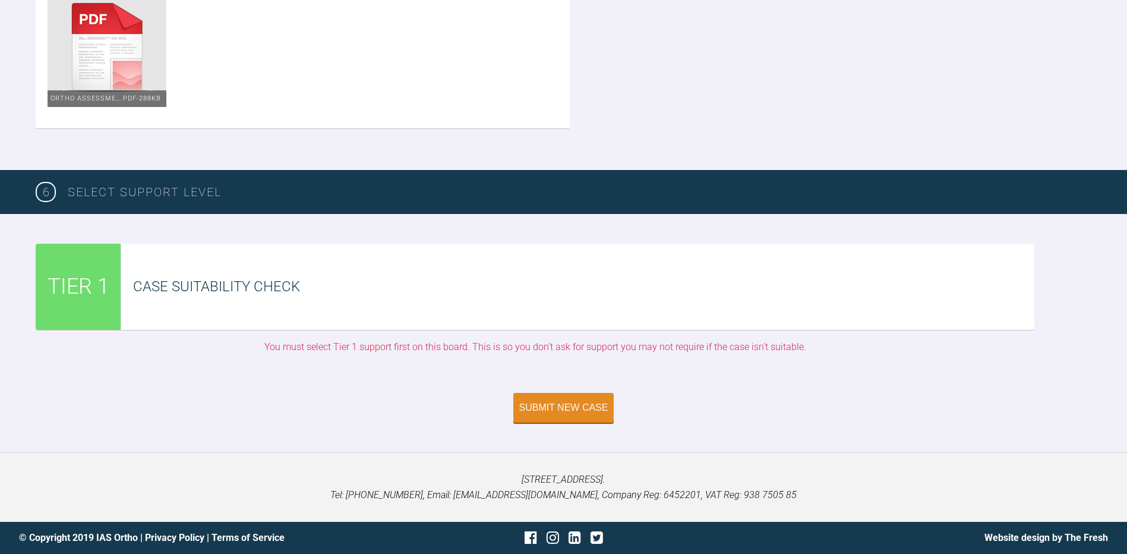
scroll to position [2903, 0]
click at [564, 396] on button "Submit New Case" at bounding box center [563, 409] width 101 height 30
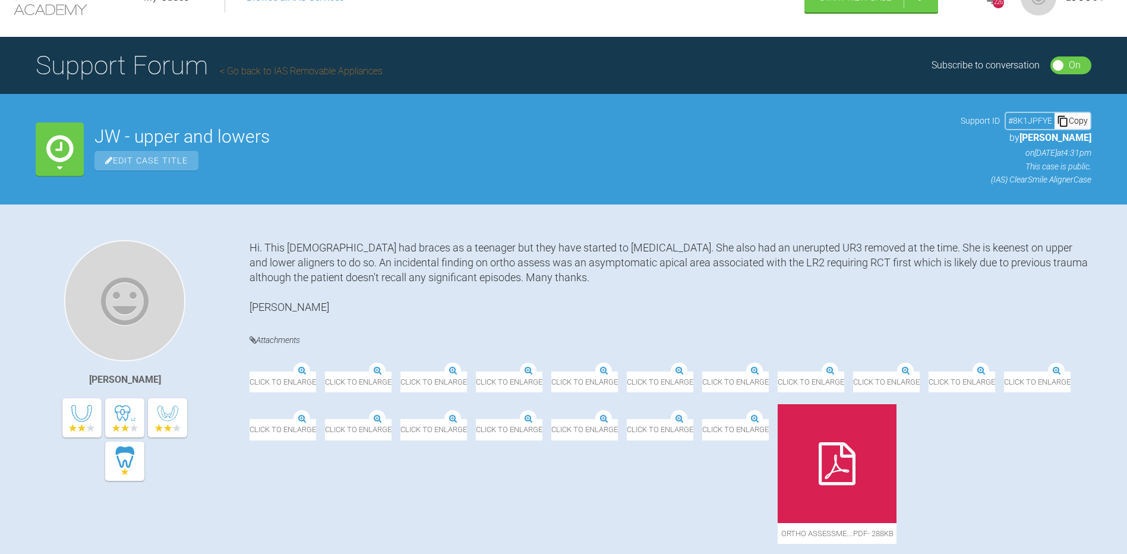
scroll to position [18, 0]
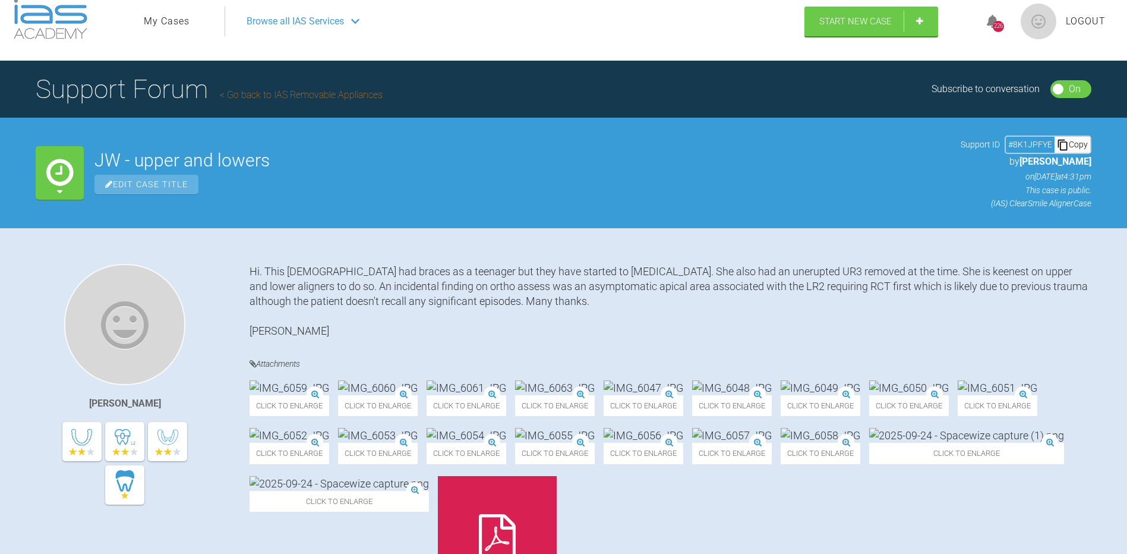
click at [170, 23] on link "My Cases" at bounding box center [167, 21] width 46 height 15
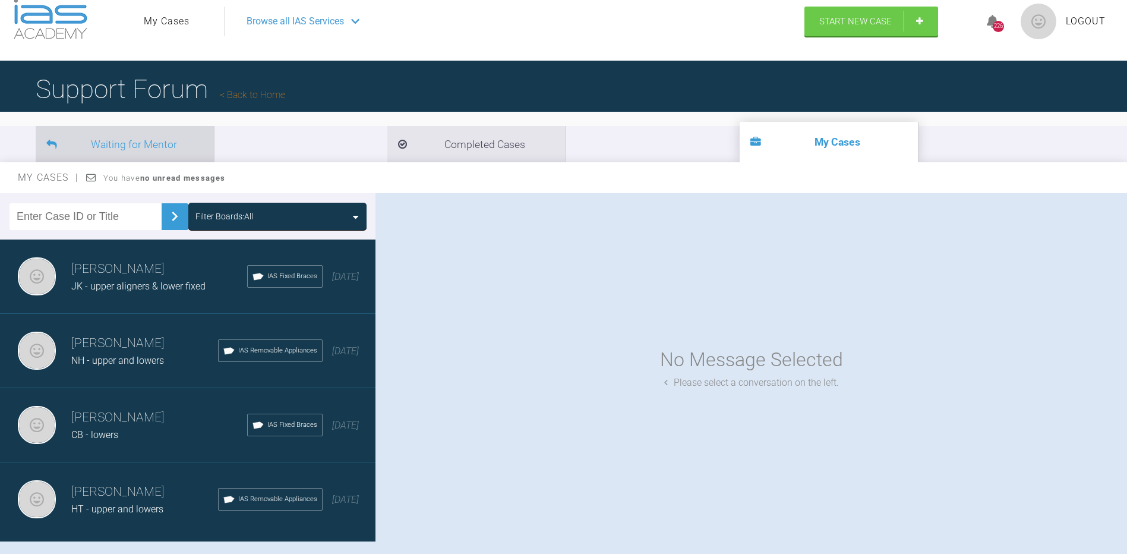
click at [157, 145] on li "Waiting for Mentor" at bounding box center [125, 144] width 178 height 36
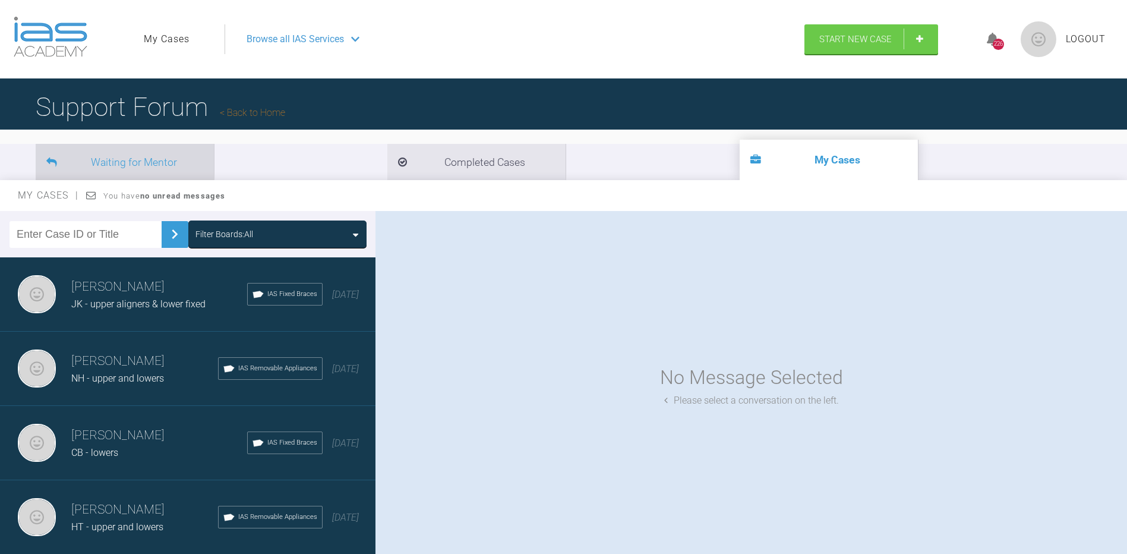
click at [170, 162] on li "Waiting for Mentor" at bounding box center [125, 162] width 178 height 36
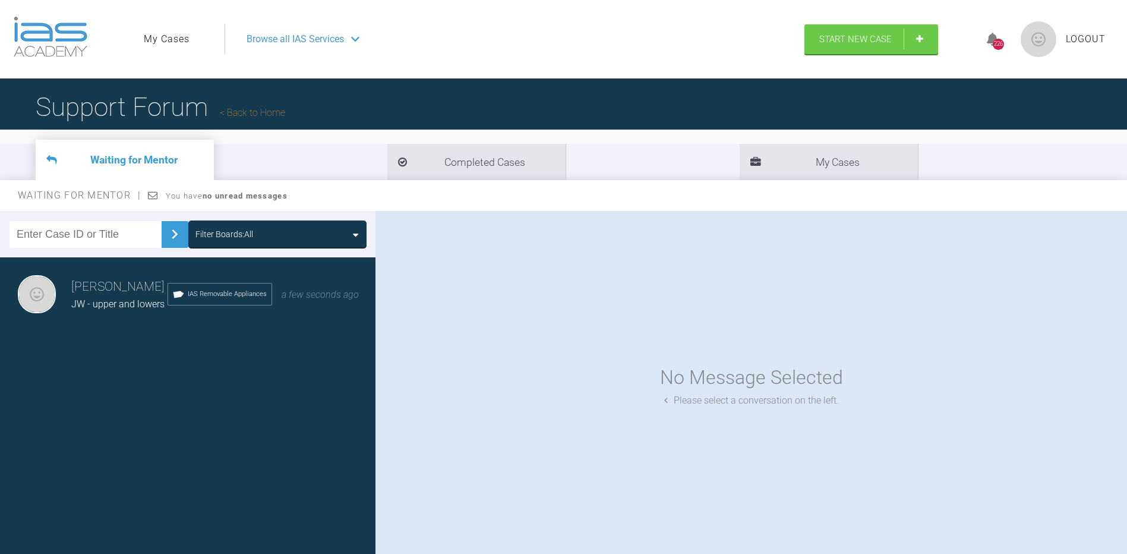
click at [106, 309] on span "JW - upper and lowers" at bounding box center [117, 303] width 93 height 11
